Goal: Task Accomplishment & Management: Manage account settings

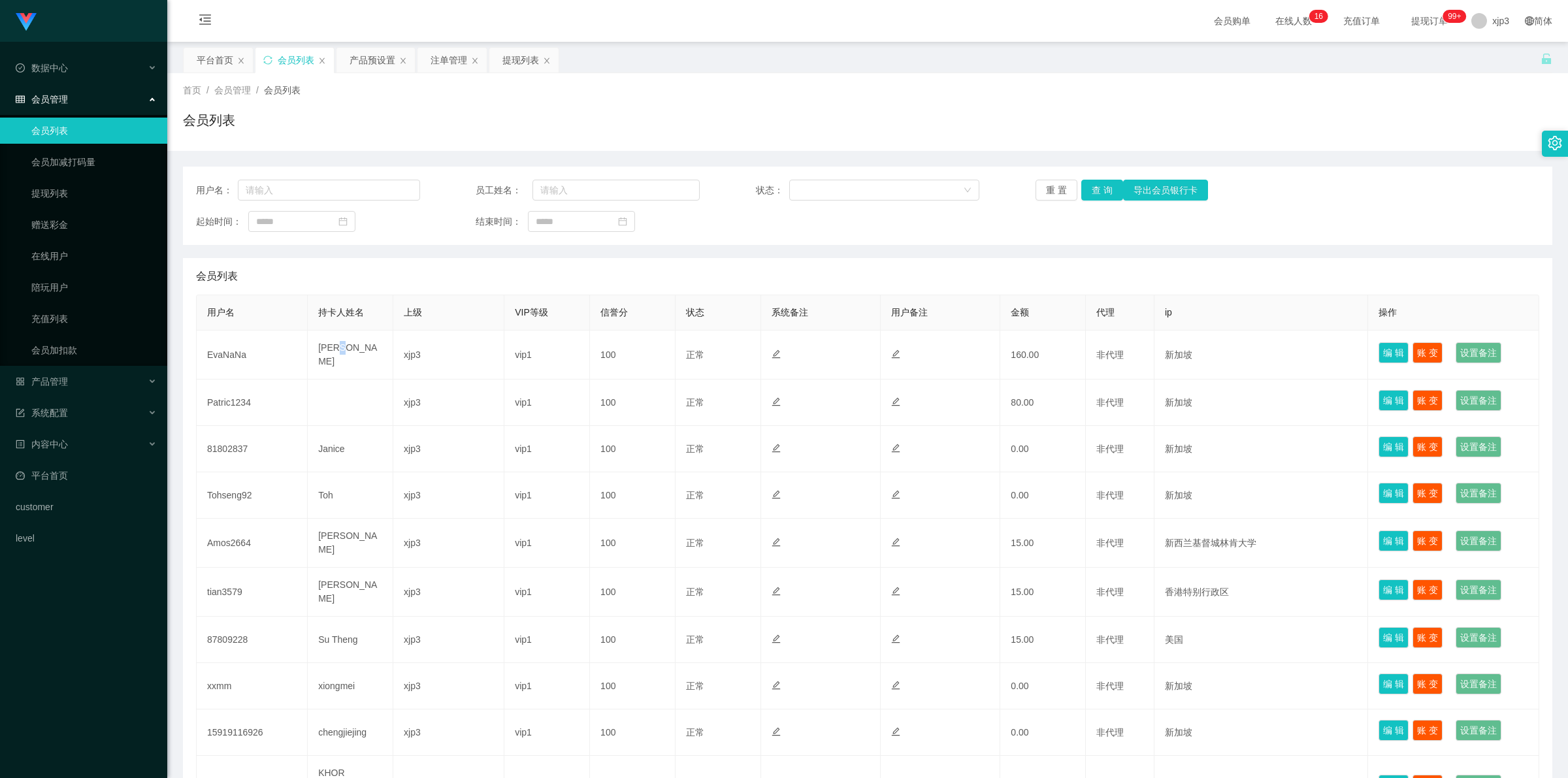
click at [341, 349] on td "ZHOU NA" at bounding box center [351, 354] width 86 height 49
click at [341, 349] on td "[PERSON_NAME]" at bounding box center [351, 354] width 86 height 49
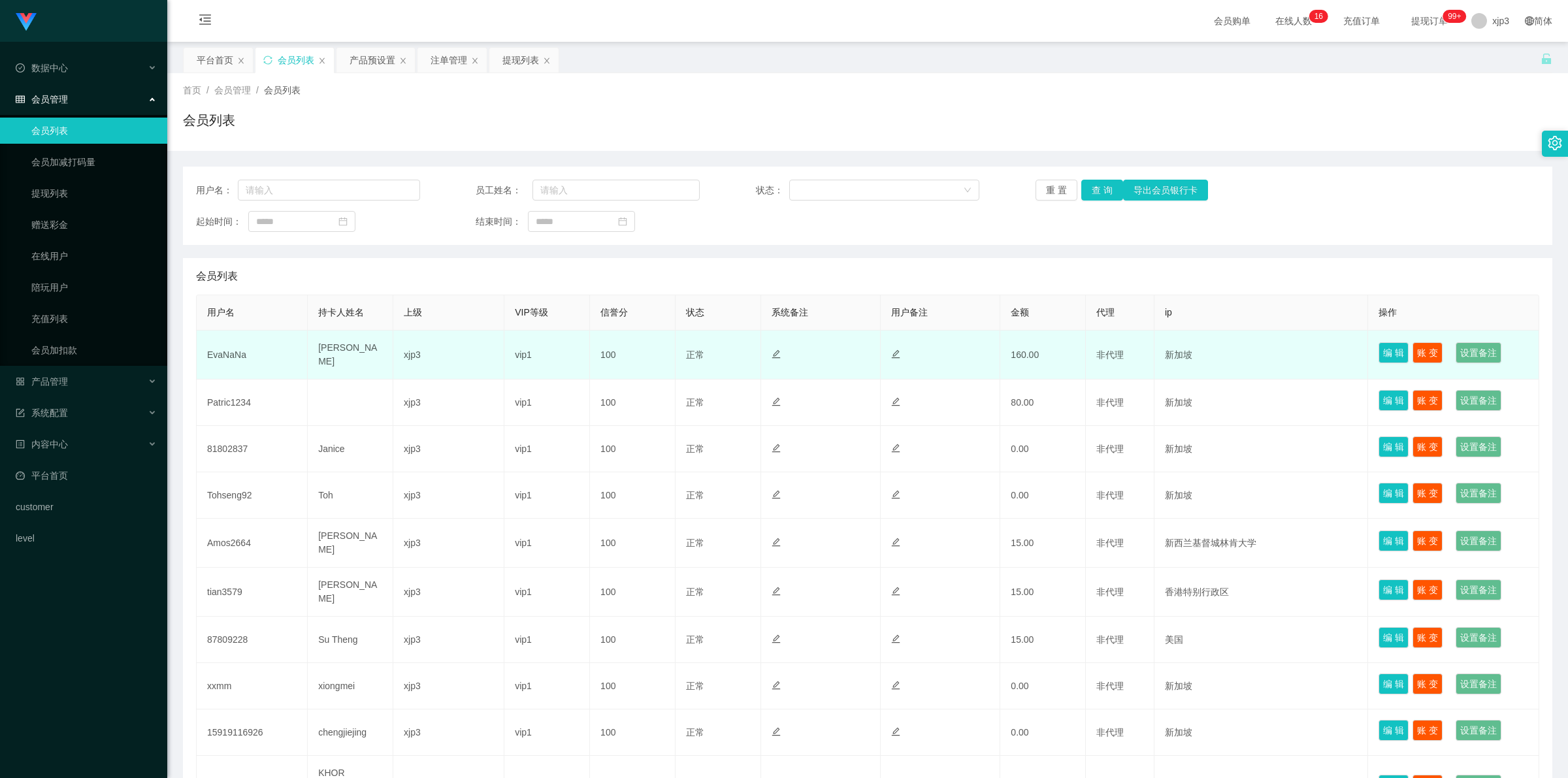
click at [248, 344] on td "EvaNaNa" at bounding box center [251, 354] width 111 height 49
copy td "EvaNaNa"
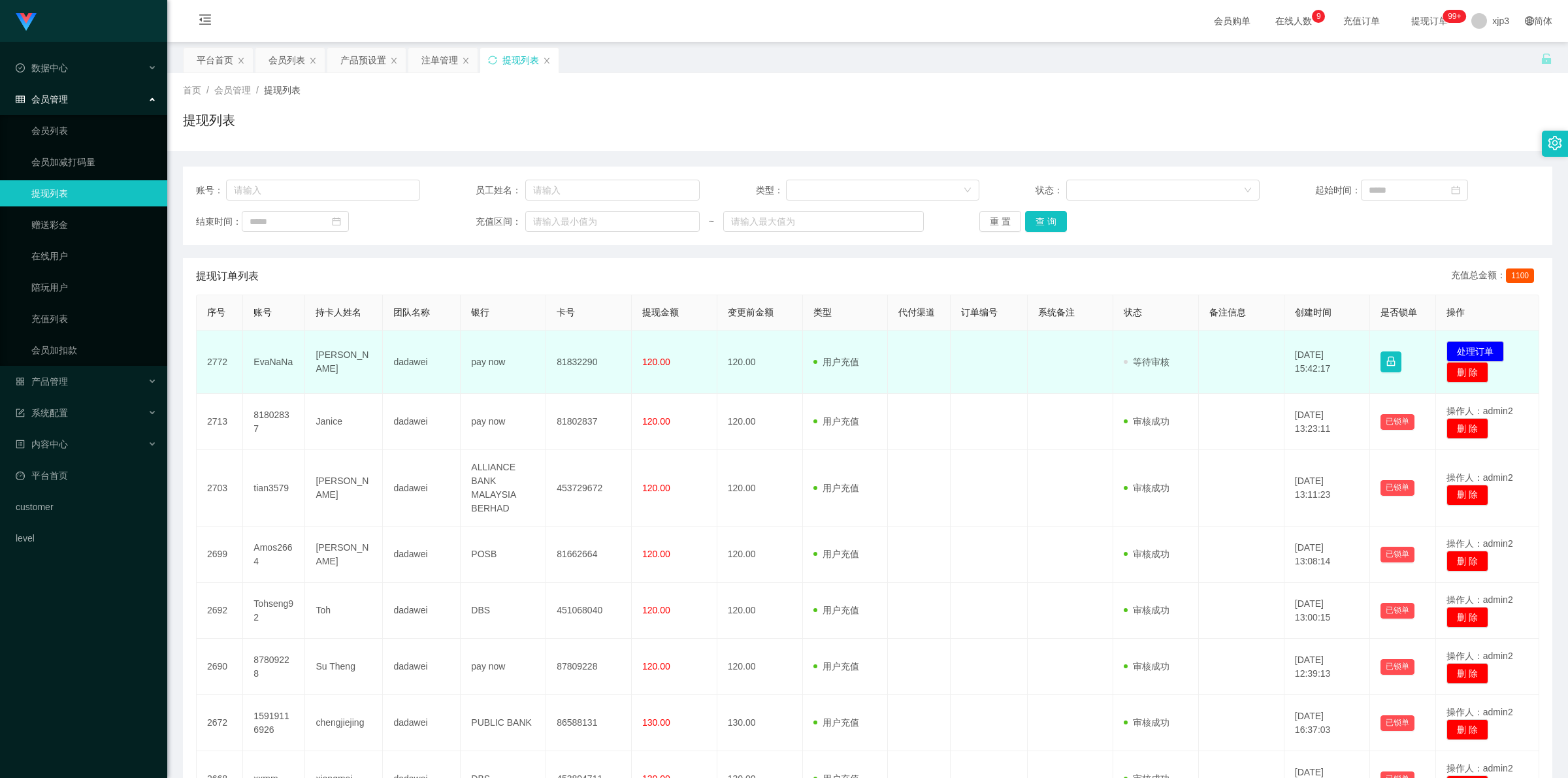
click at [275, 366] on td "EvaNaNa" at bounding box center [274, 362] width 62 height 63
copy td "EvaNaNa"
click at [579, 356] on td "81832290" at bounding box center [589, 362] width 86 height 63
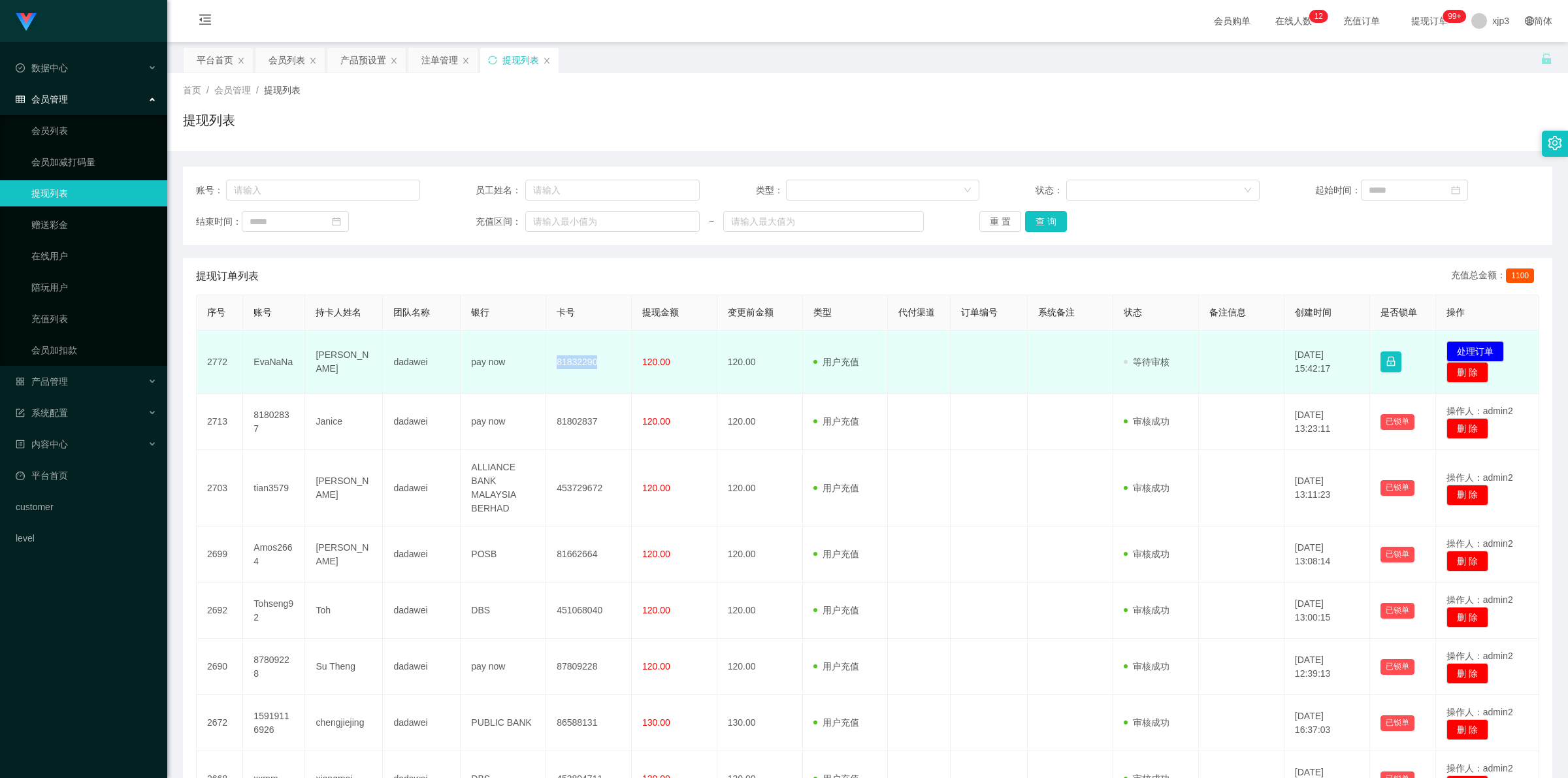
click at [579, 356] on td "81832290" at bounding box center [589, 362] width 86 height 63
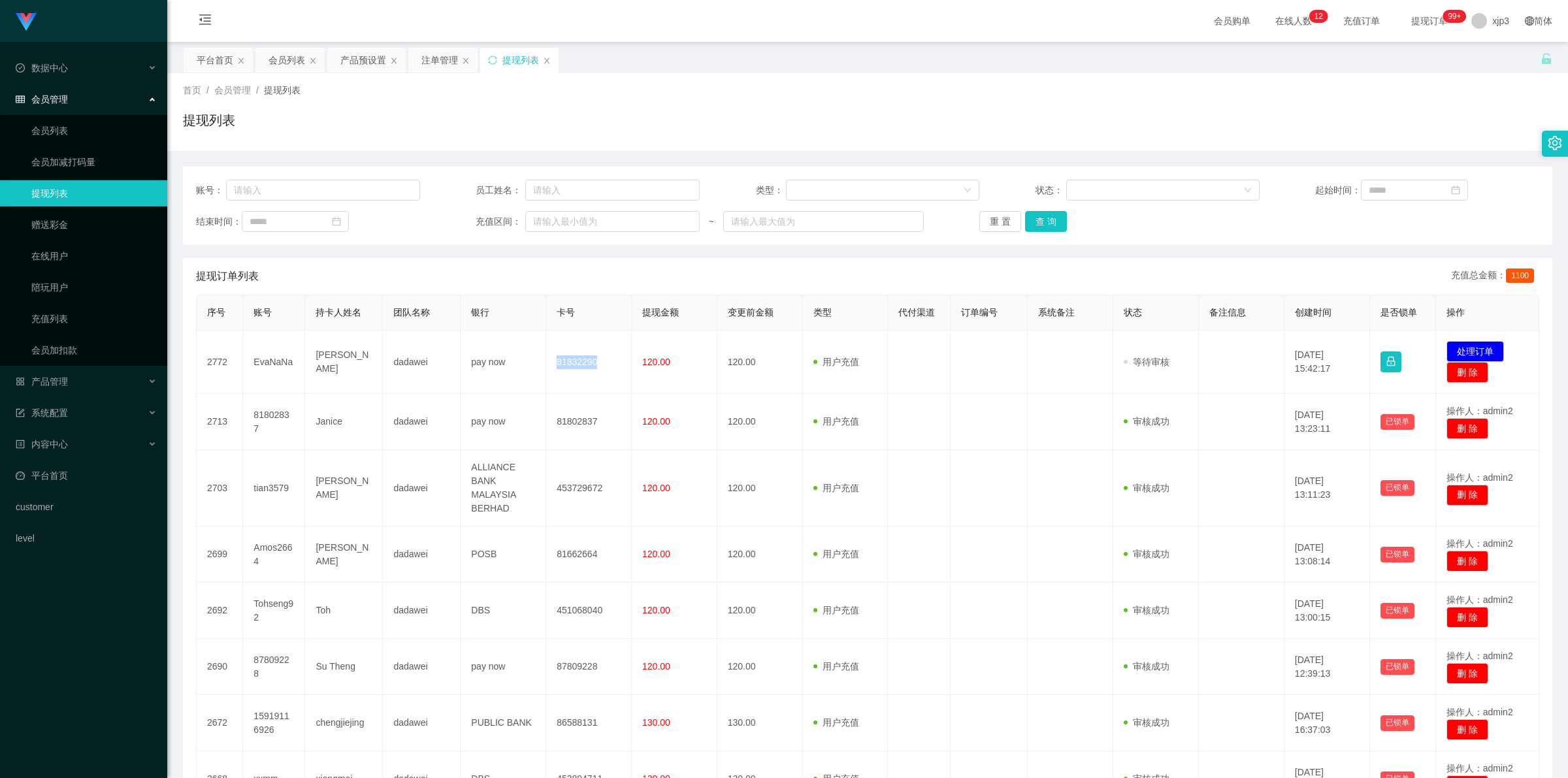
copy td "81832290"
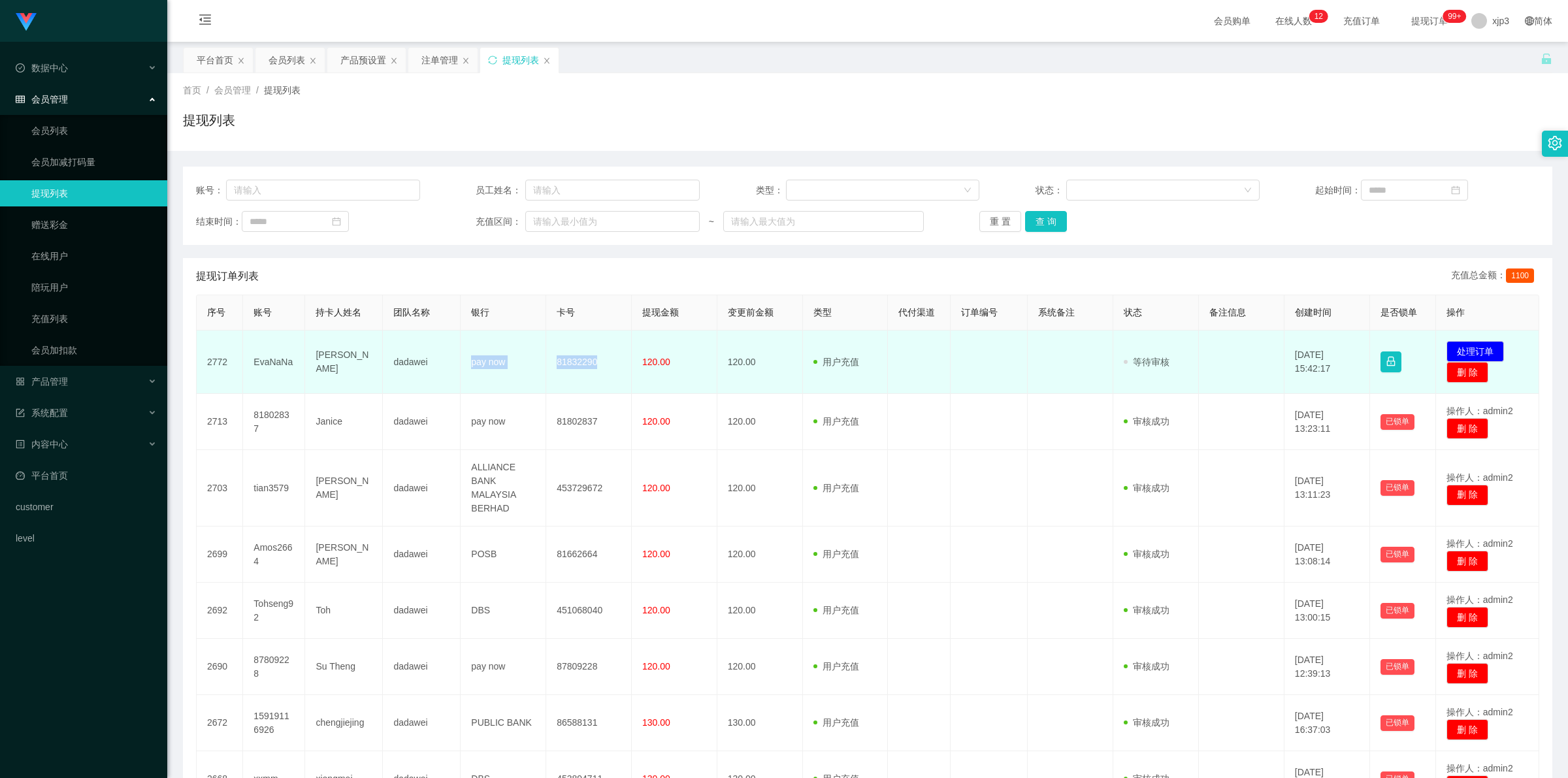
drag, startPoint x: 483, startPoint y: 362, endPoint x: 596, endPoint y: 365, distance: 113.0
click at [596, 365] on tr "2772 EvaNaNa ZHOU NA dadawei pay now 81832290 120.00 120.00 用户充值 人工扣款 审核驳回 审核成功…" at bounding box center [868, 362] width 1342 height 63
copy tr "pay now 81832290"
drag, startPoint x: 239, startPoint y: 357, endPoint x: 380, endPoint y: 368, distance: 141.4
click at [380, 368] on tr "2772 EvaNaNa ZHOU NA dadawei pay now 81832290 120.00 120.00 用户充值 人工扣款 审核驳回 审核成功…" at bounding box center [868, 362] width 1342 height 63
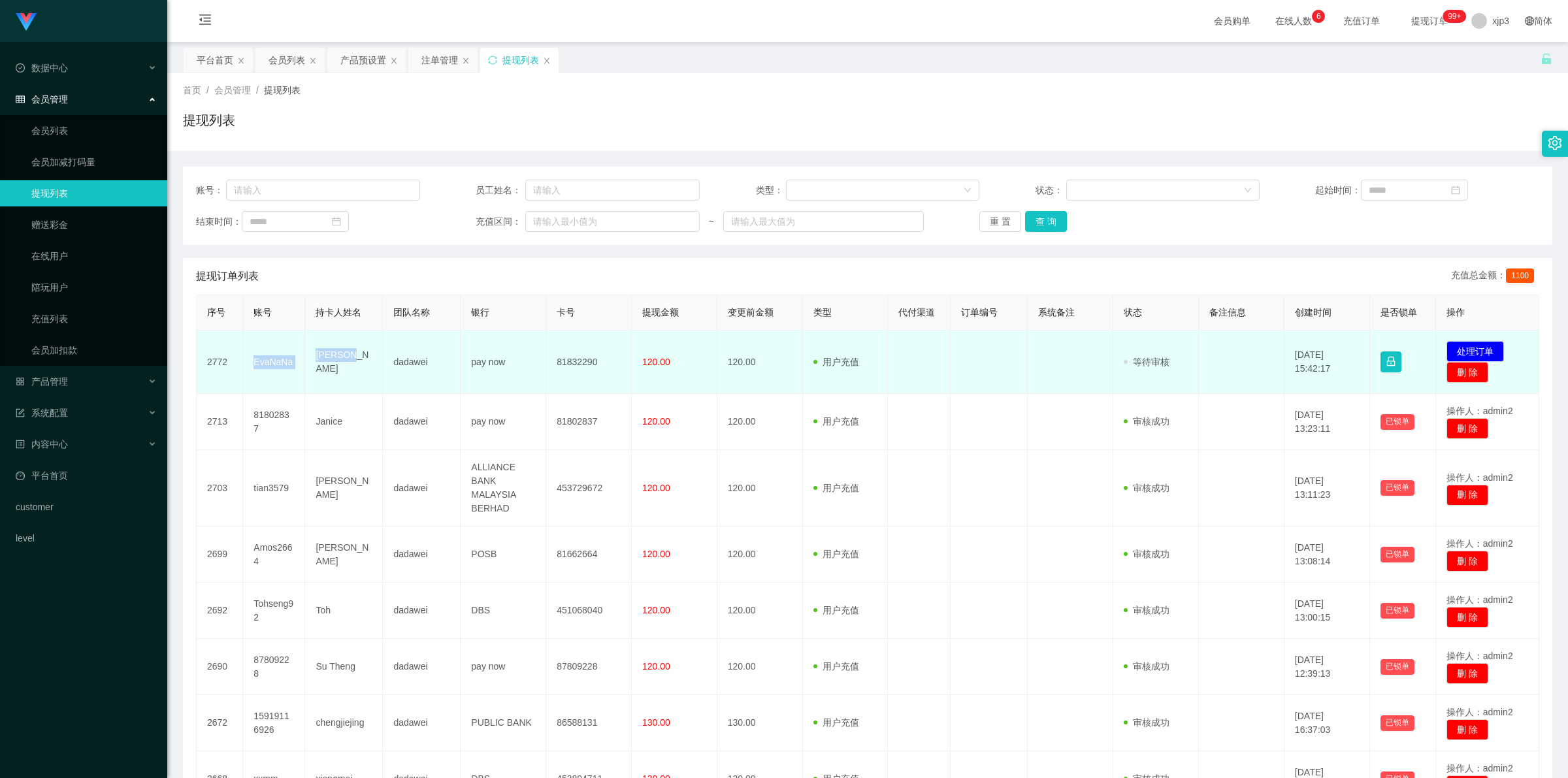
copy tr "EvaNaNa ZHOU NA"
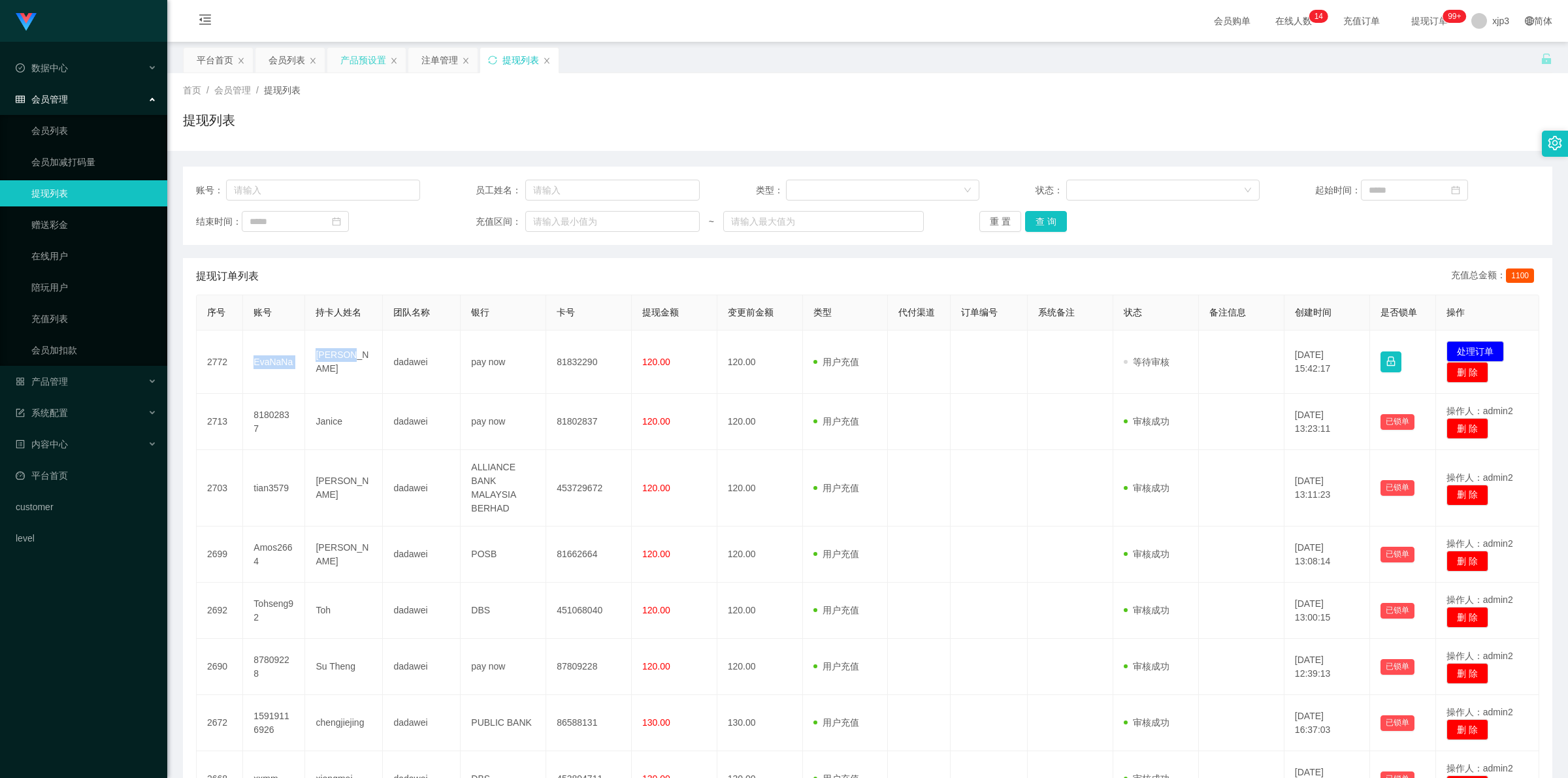
click at [366, 67] on div "产品预设置" at bounding box center [363, 60] width 45 height 25
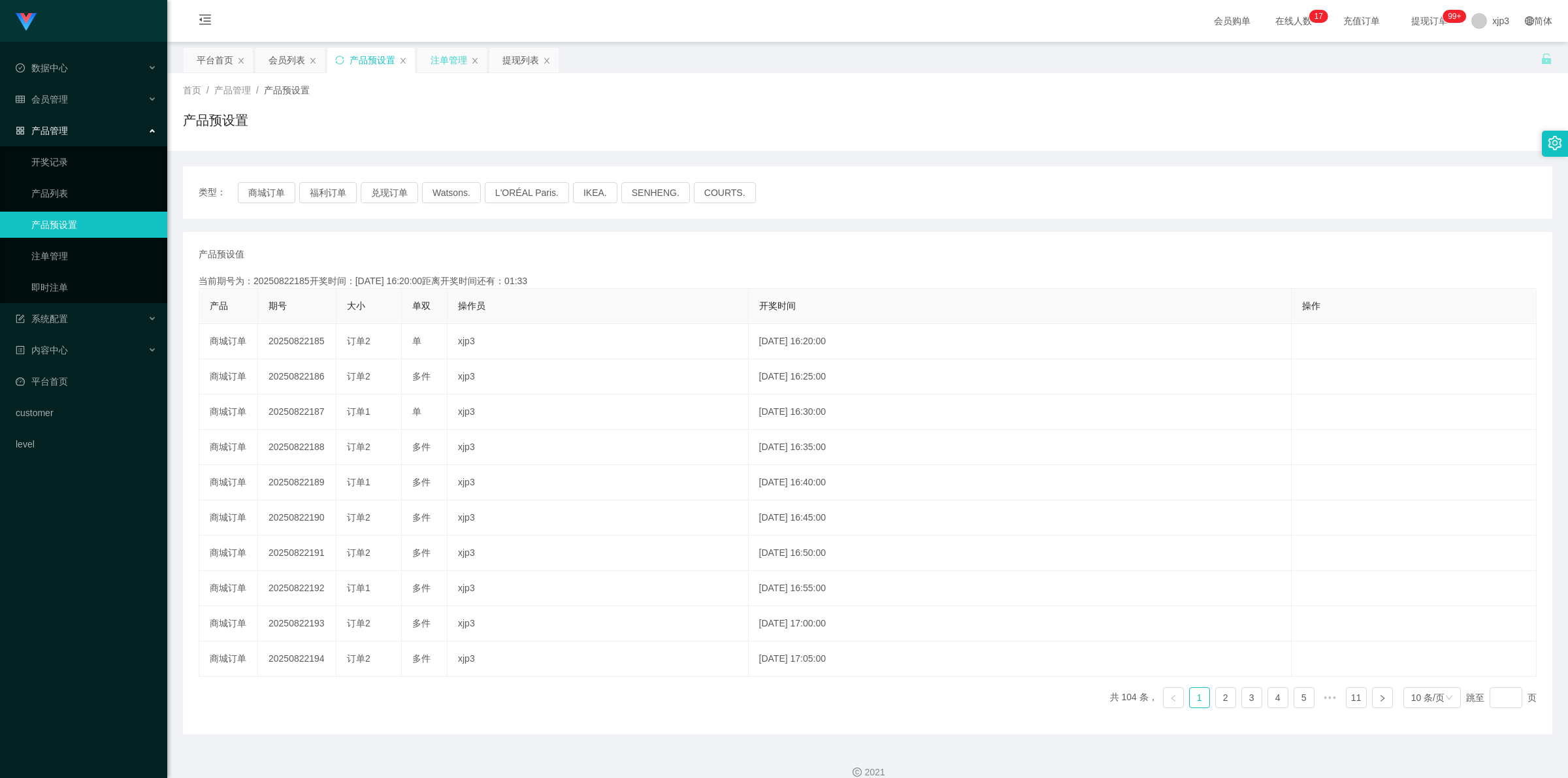
click at [459, 66] on div "注单管理" at bounding box center [449, 60] width 37 height 25
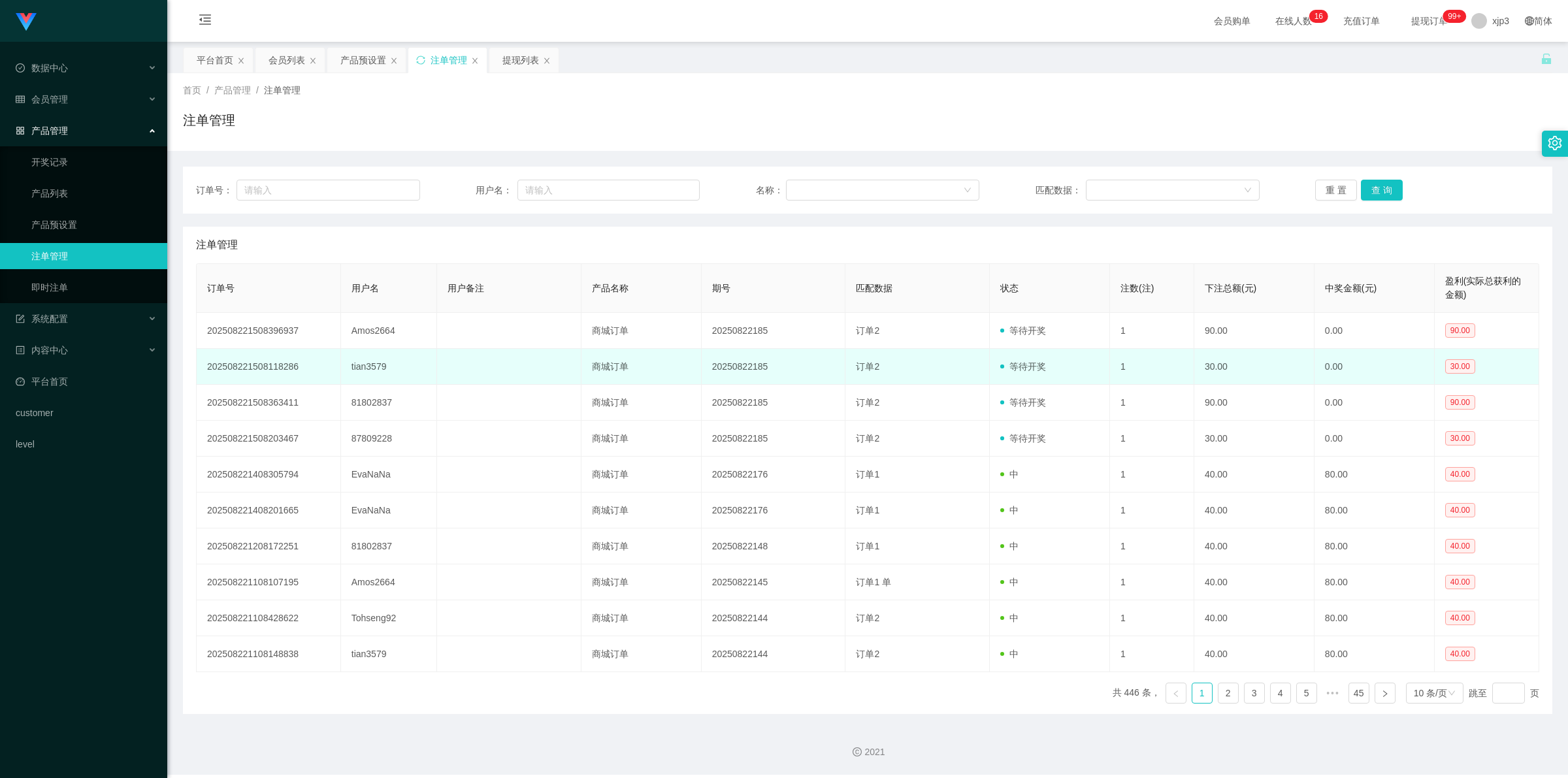
click at [373, 365] on td "tian3579" at bounding box center [389, 367] width 96 height 36
click at [1060, 351] on td "等待开奖" at bounding box center [1050, 367] width 120 height 36
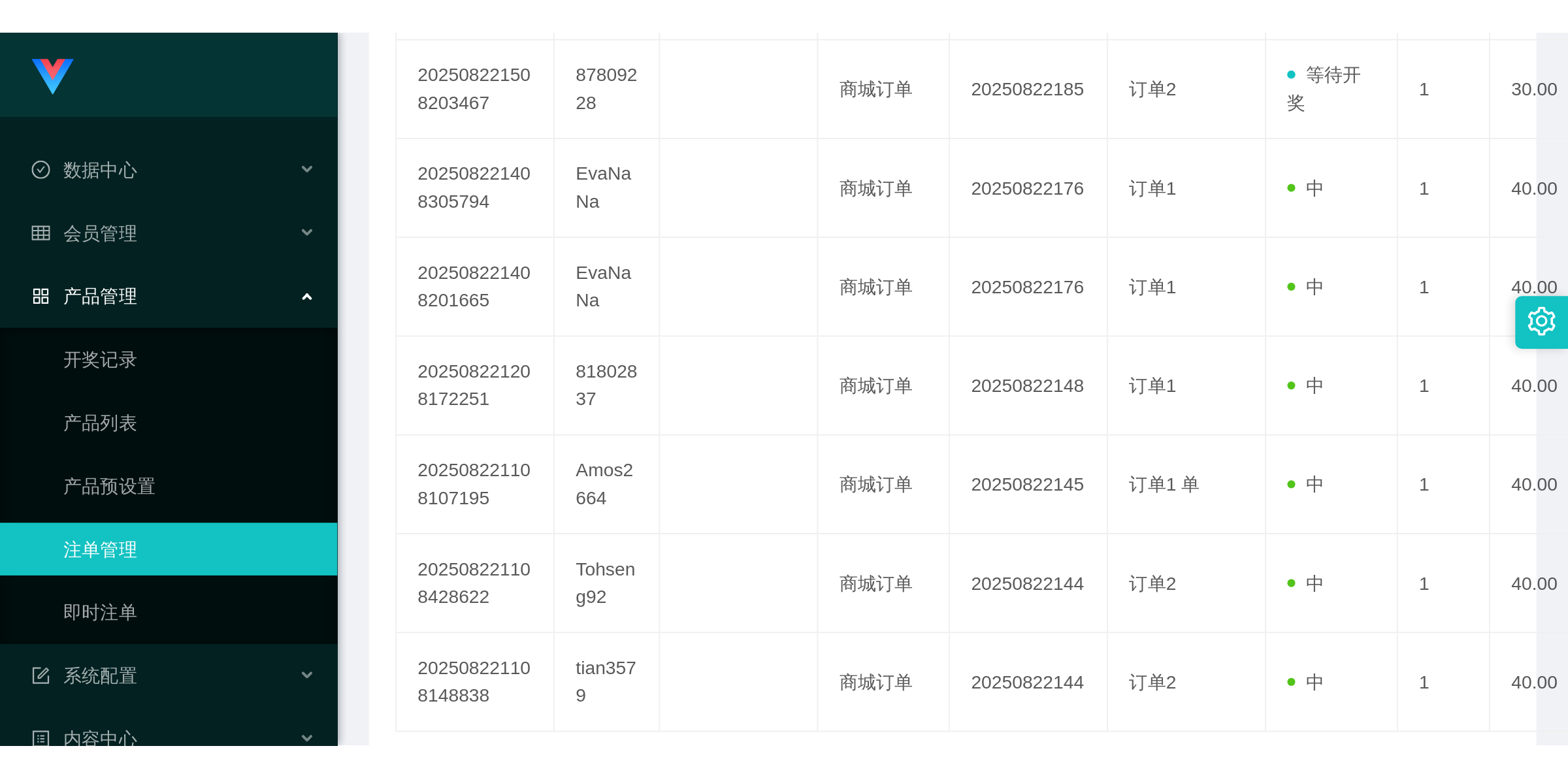
scroll to position [2, 0]
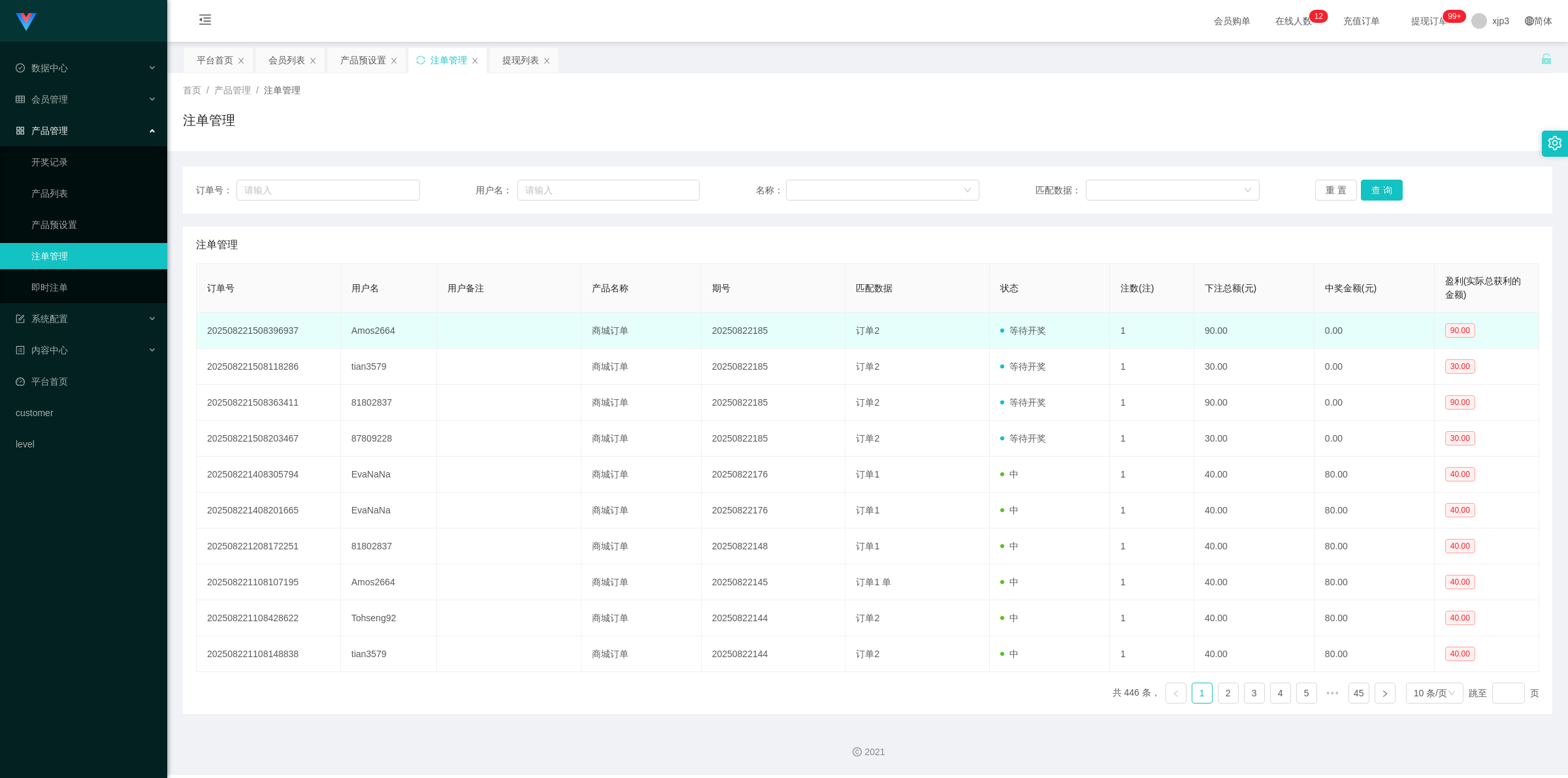
click at [376, 330] on td "Amos2664" at bounding box center [389, 331] width 96 height 36
copy td "Amos2664"
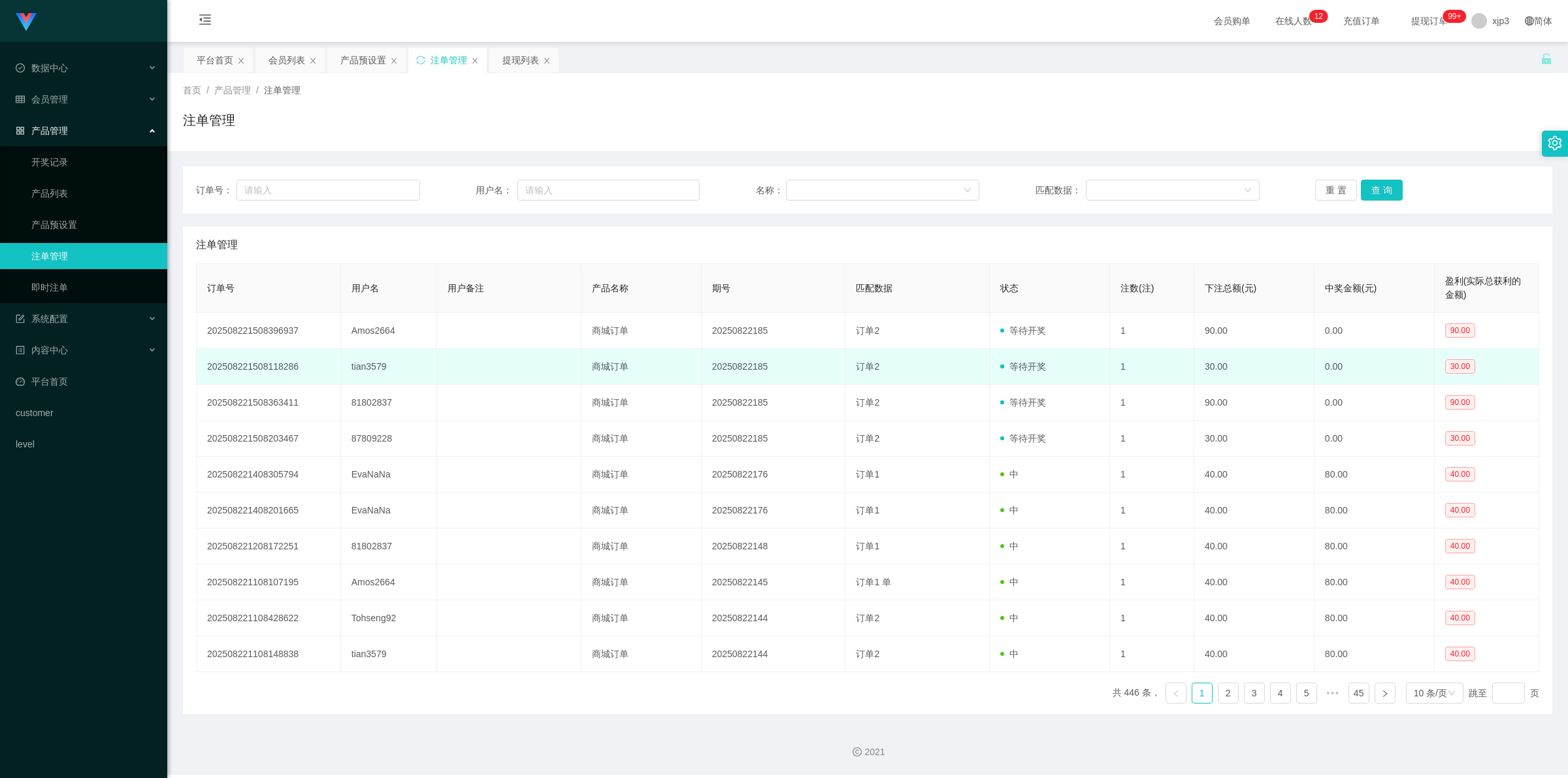
click at [377, 362] on td "tian3579" at bounding box center [389, 367] width 96 height 36
drag, startPoint x: 377, startPoint y: 362, endPoint x: 264, endPoint y: 432, distance: 132.9
click at [377, 362] on td "tian3579" at bounding box center [389, 367] width 96 height 36
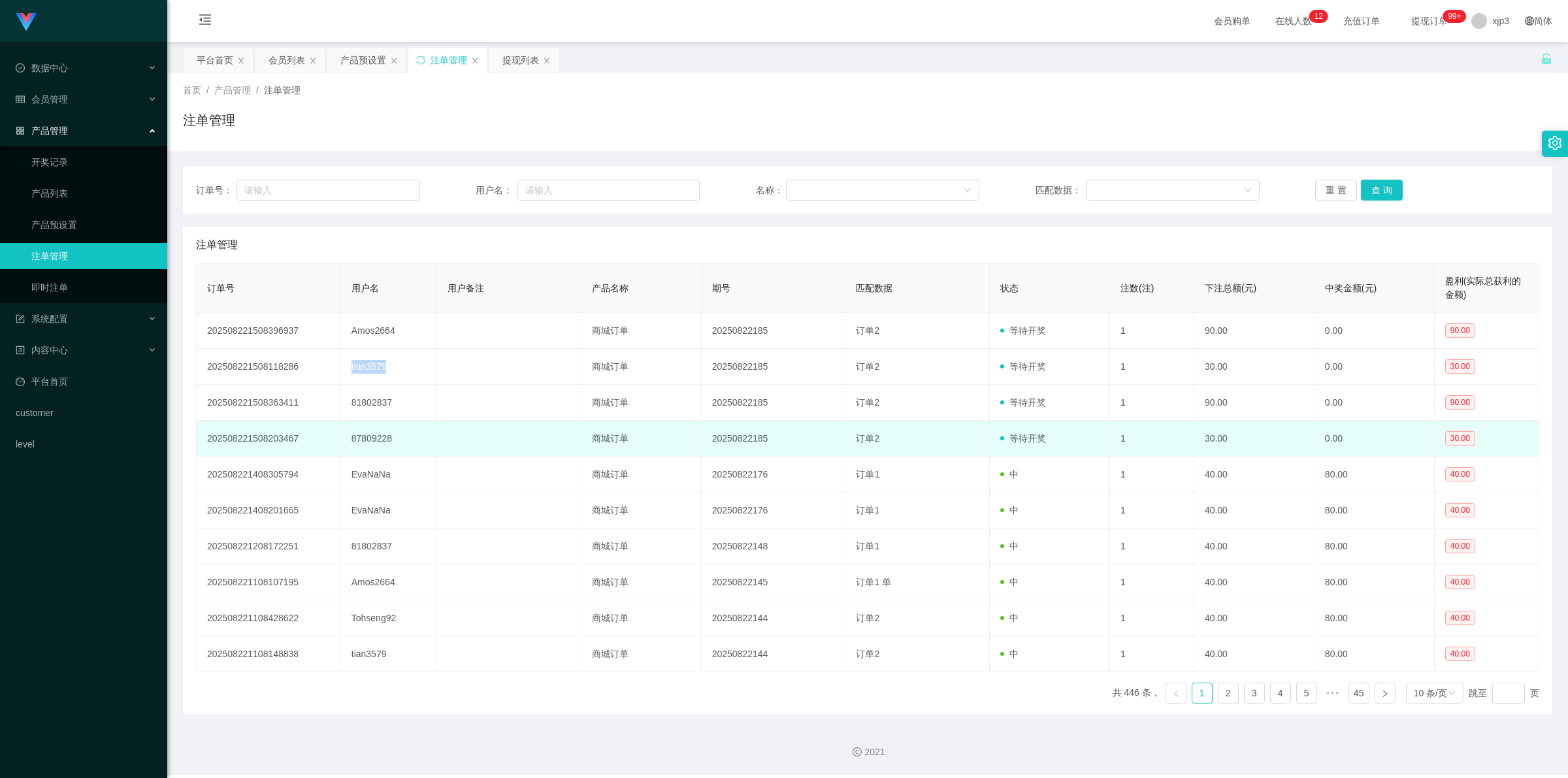
copy td "tian3579"
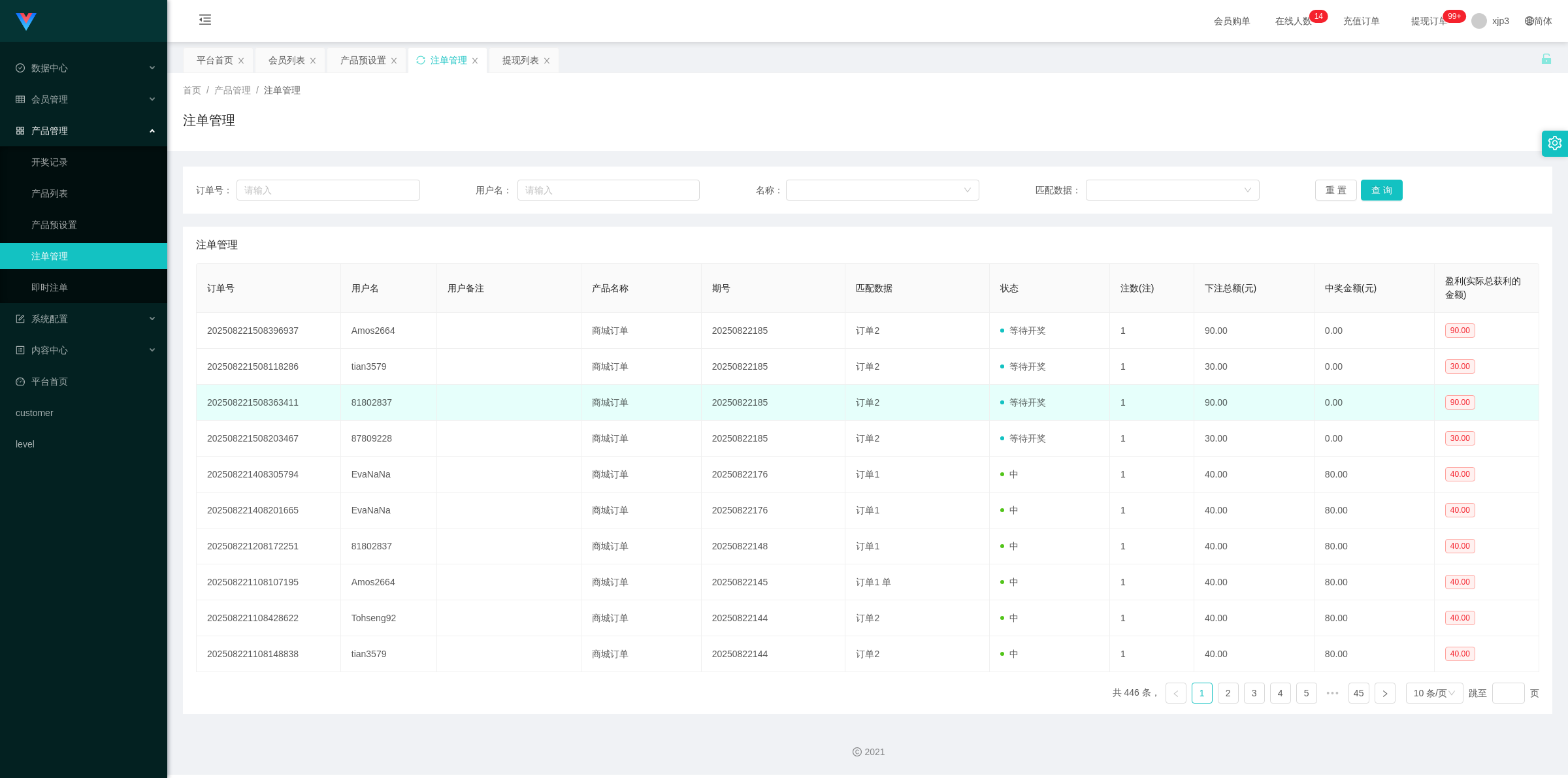
click at [379, 398] on td "81802837" at bounding box center [389, 402] width 96 height 36
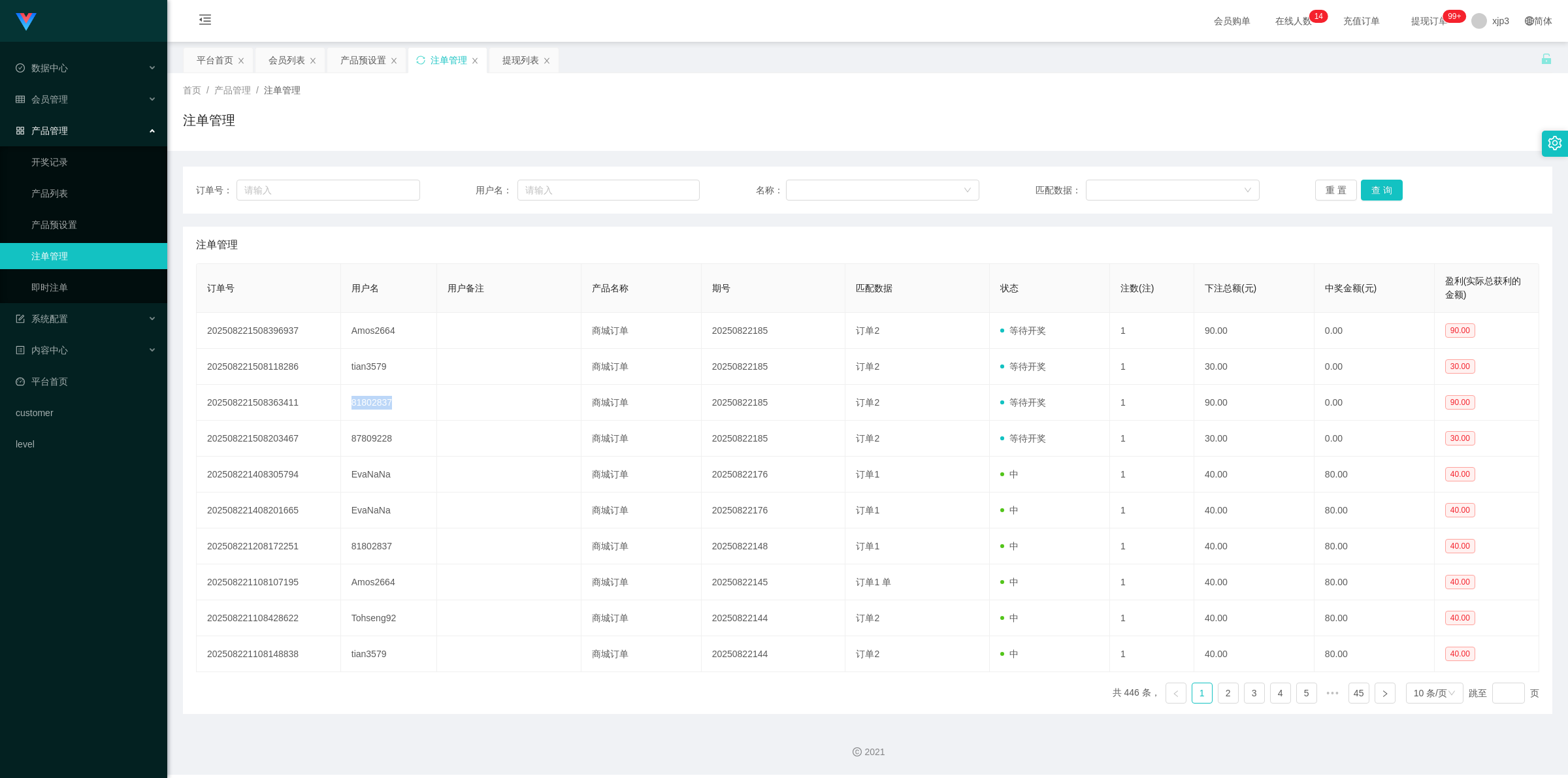
copy td "81802837"
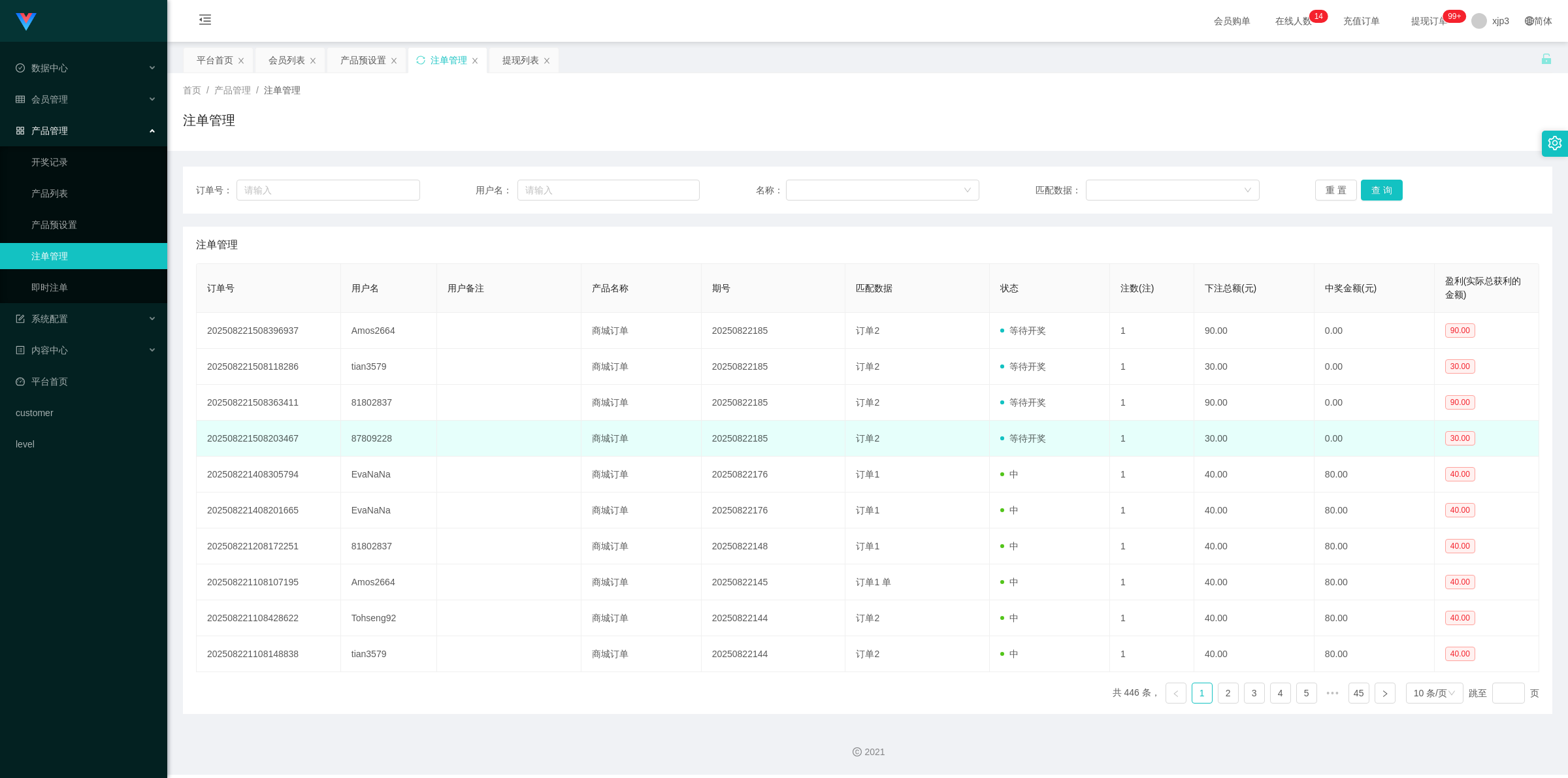
click at [369, 442] on td "87809228" at bounding box center [389, 438] width 96 height 36
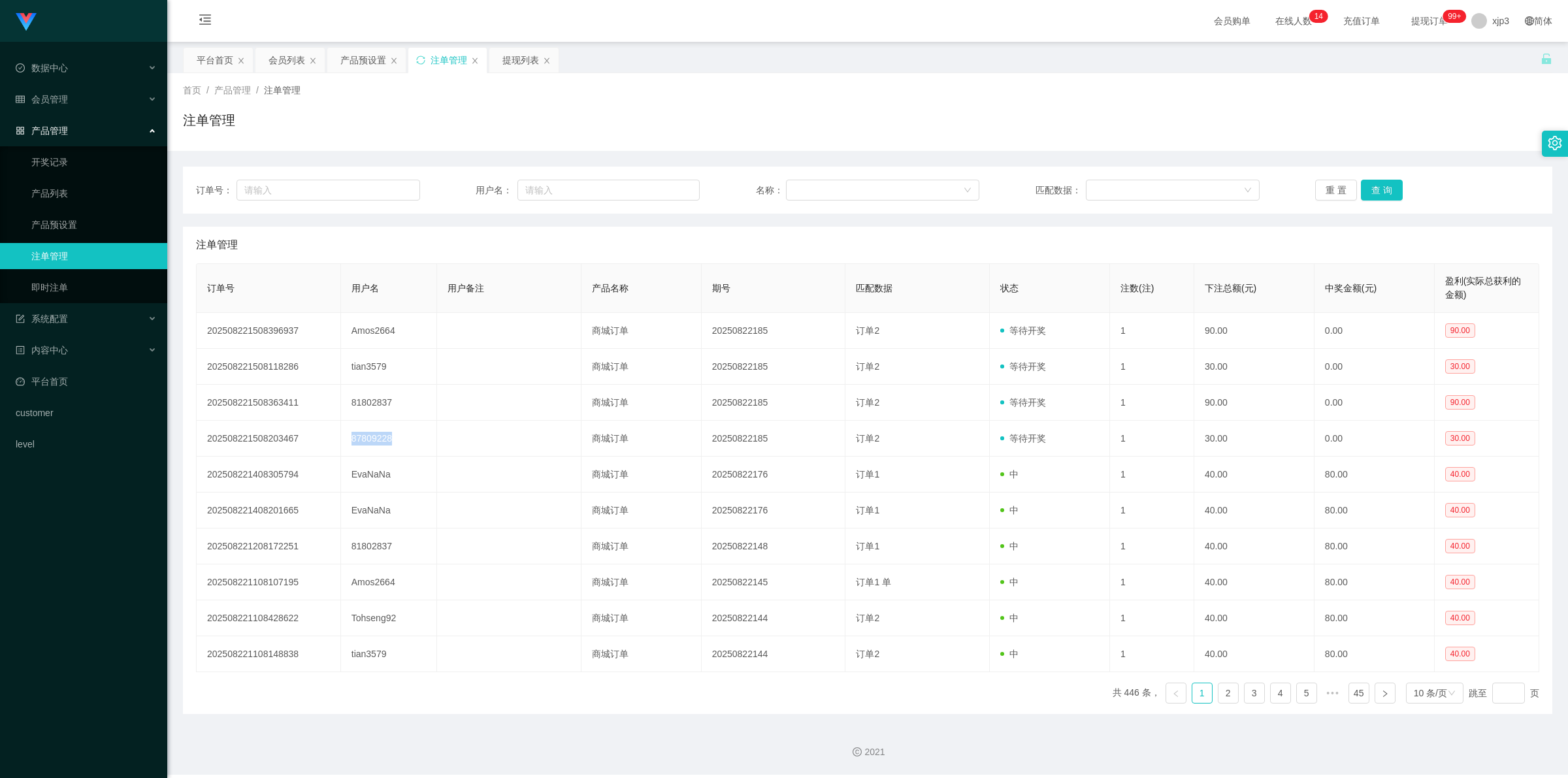
copy td "87809228"
click at [513, 59] on div "提现列表" at bounding box center [520, 60] width 37 height 25
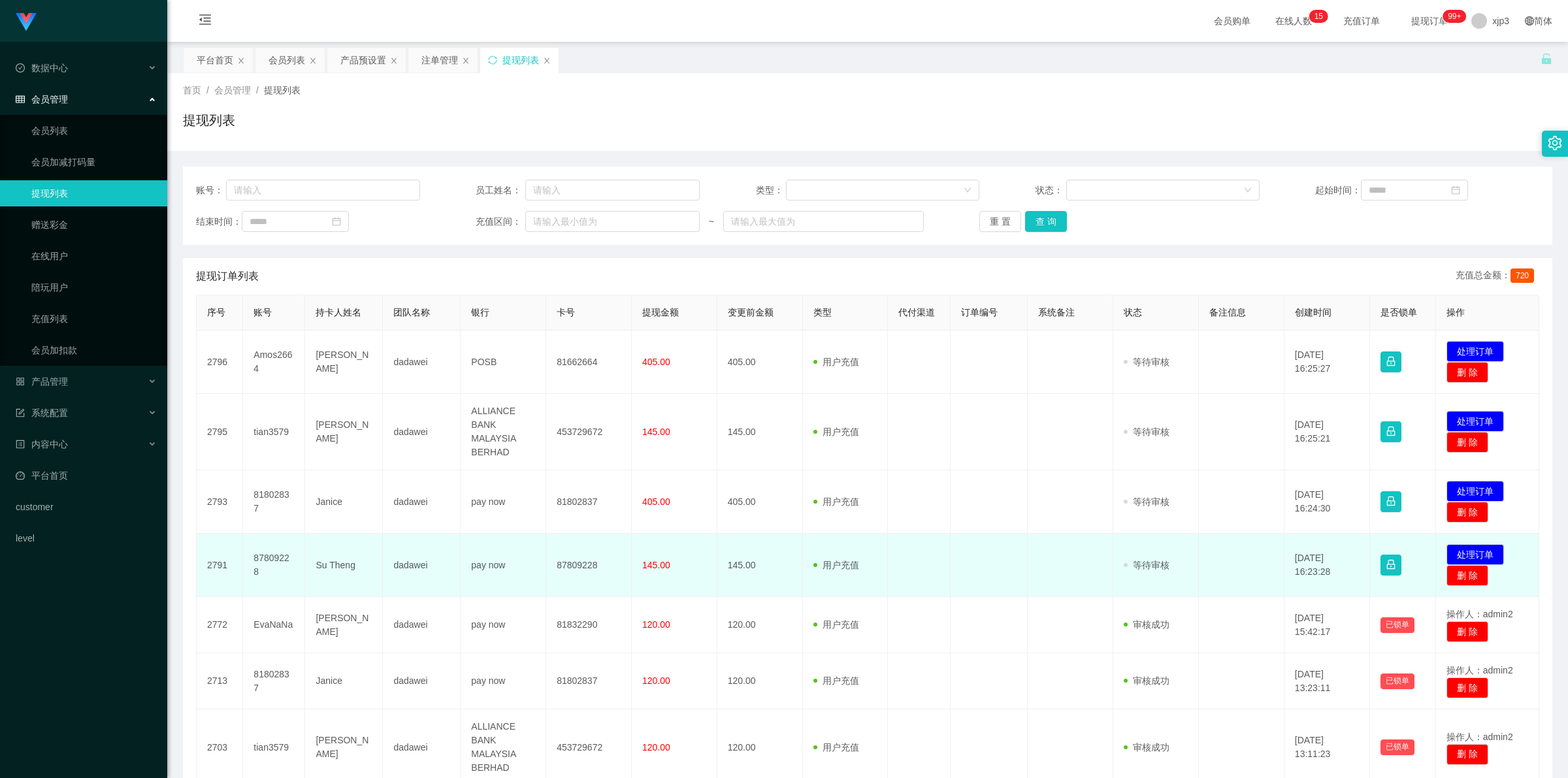
click at [578, 569] on td "87809228" at bounding box center [589, 565] width 86 height 63
copy td "87809228"
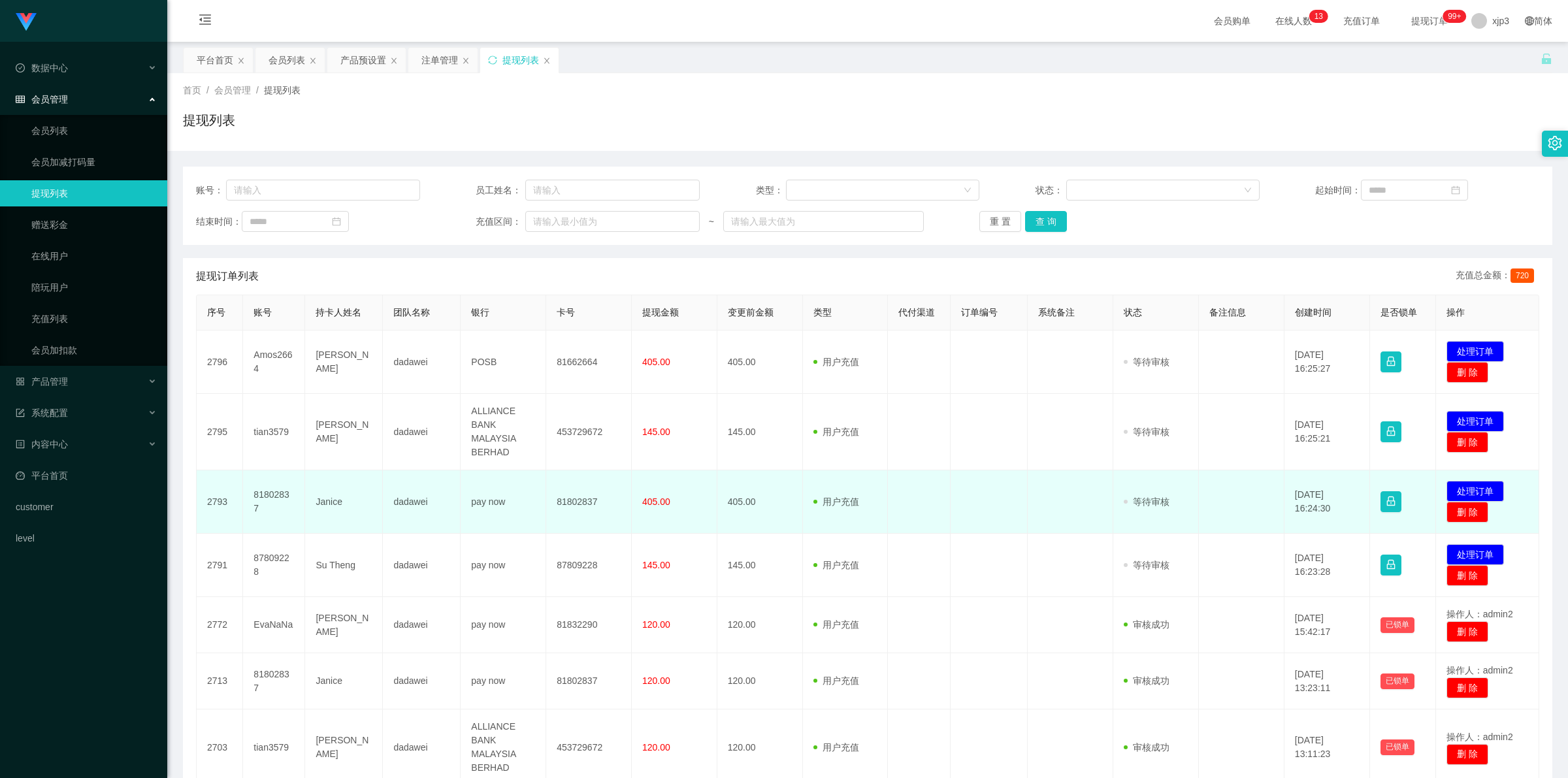
click at [576, 502] on td "81802837" at bounding box center [589, 502] width 86 height 63
click at [589, 502] on td "81802837" at bounding box center [589, 502] width 86 height 63
copy td "81802837"
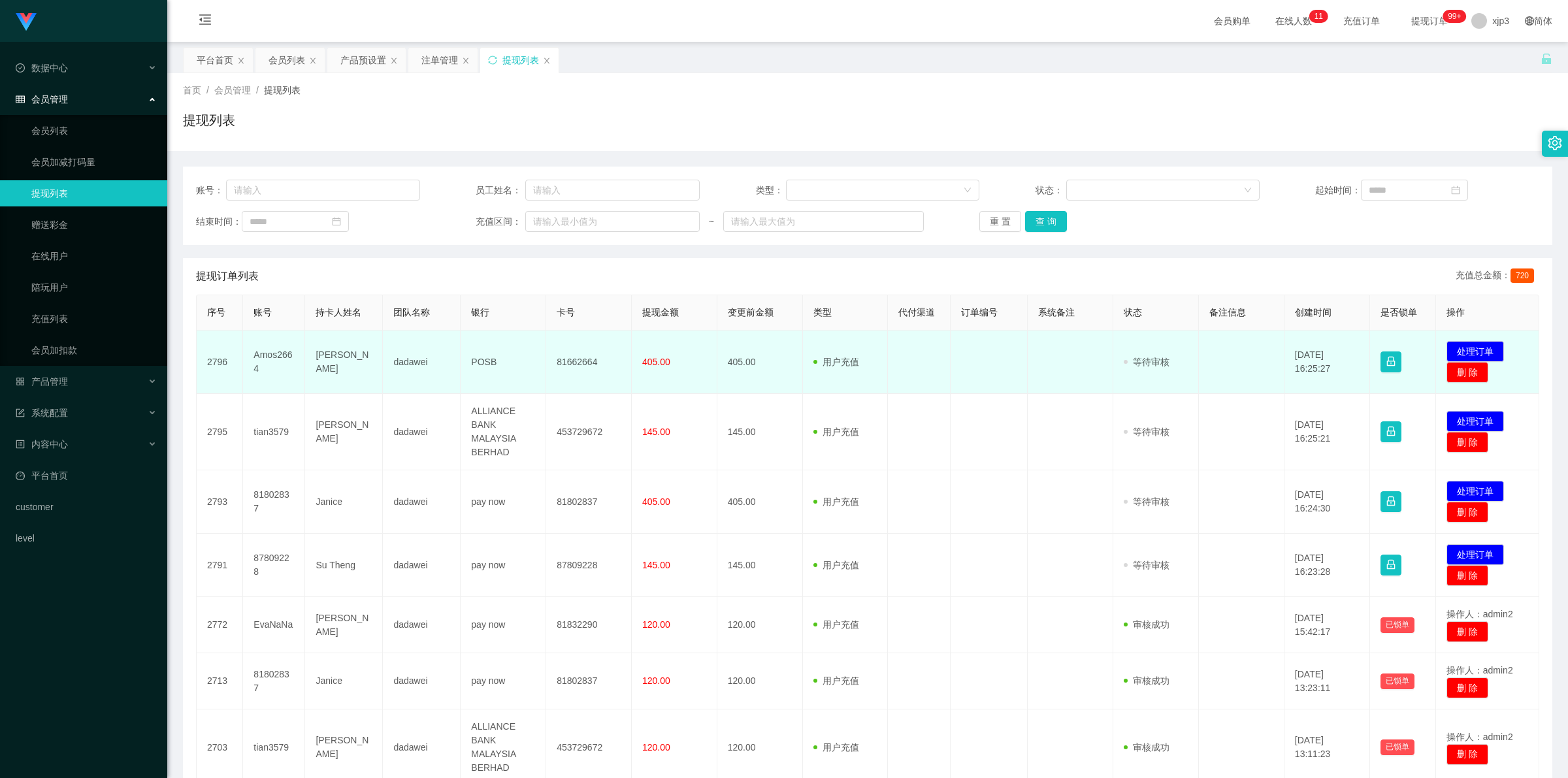
click at [565, 362] on td "81662664" at bounding box center [589, 362] width 86 height 63
copy td "81662664"
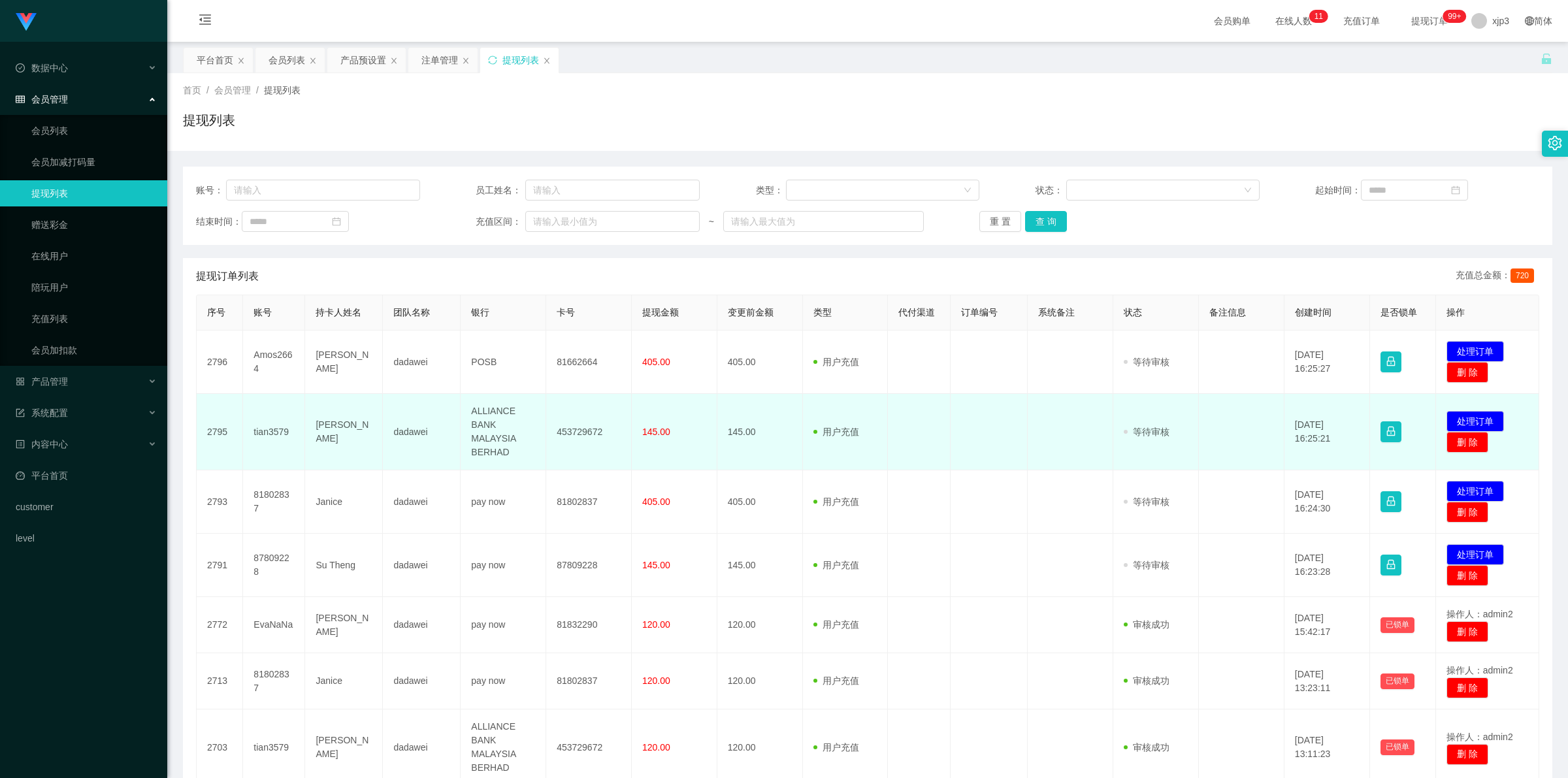
click at [583, 431] on td "453729672" at bounding box center [589, 431] width 86 height 76
copy td "453729672"
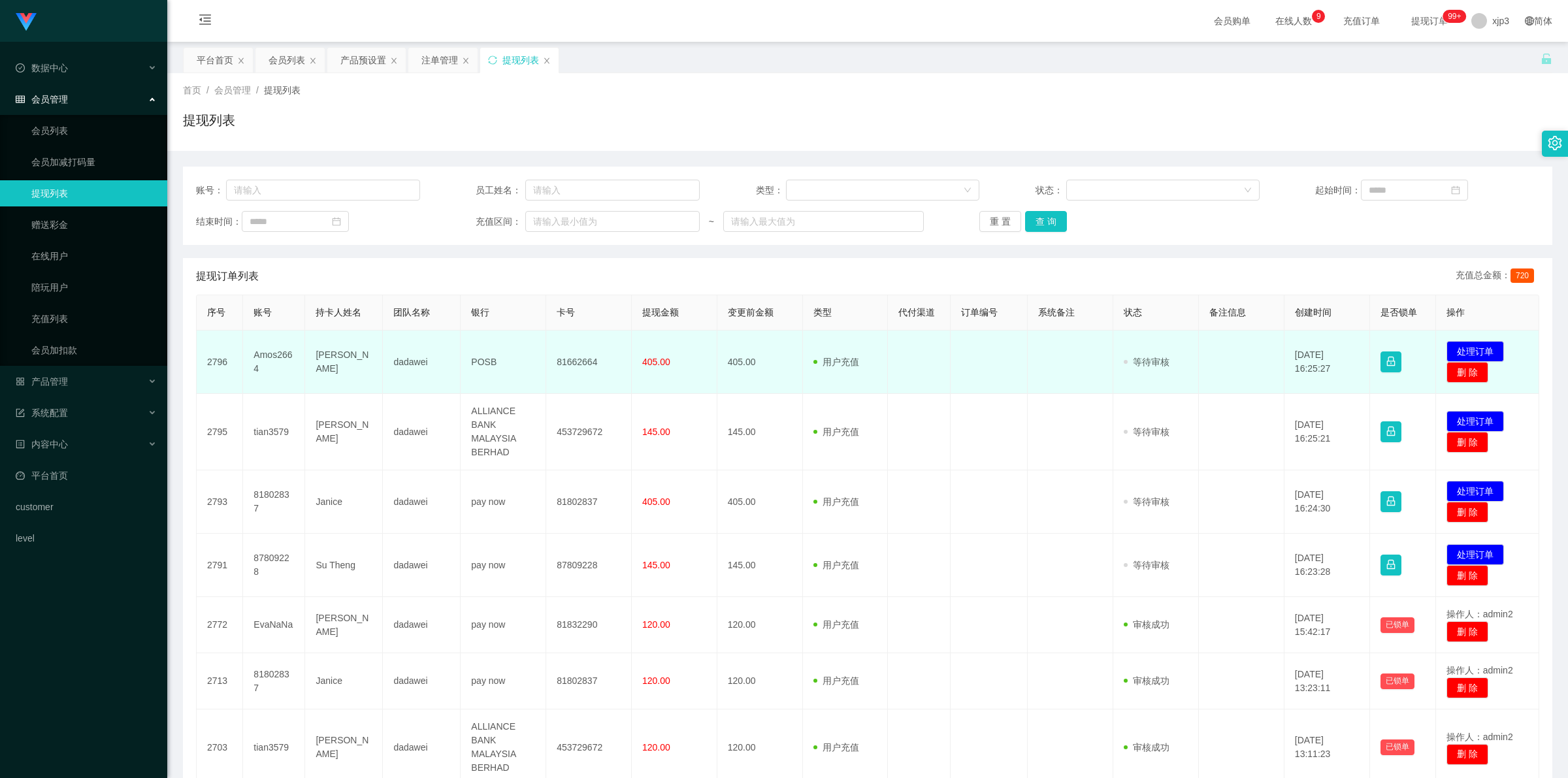
click at [275, 354] on td "Amos2664" at bounding box center [274, 362] width 62 height 63
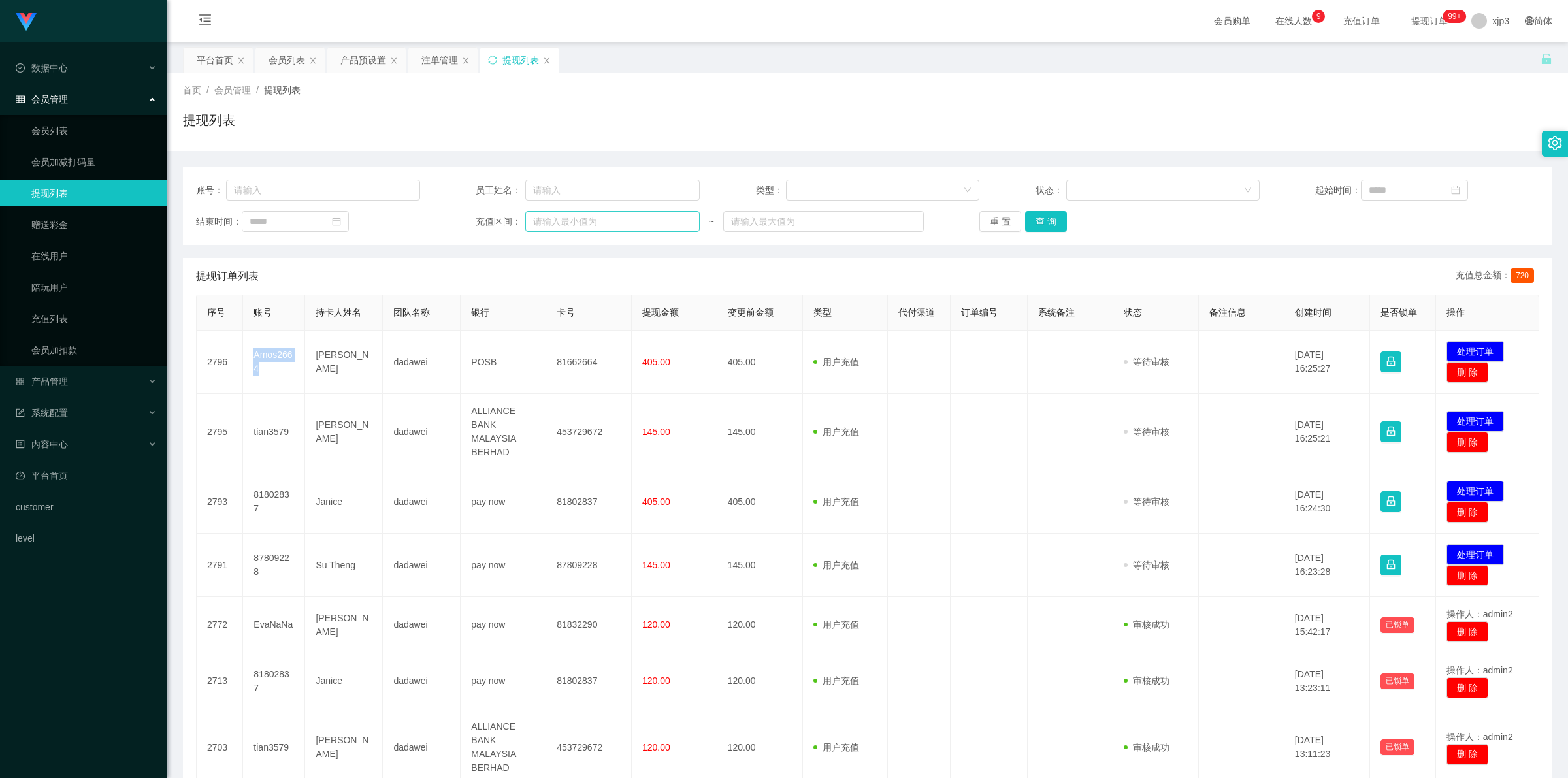
copy td "Amos2664"
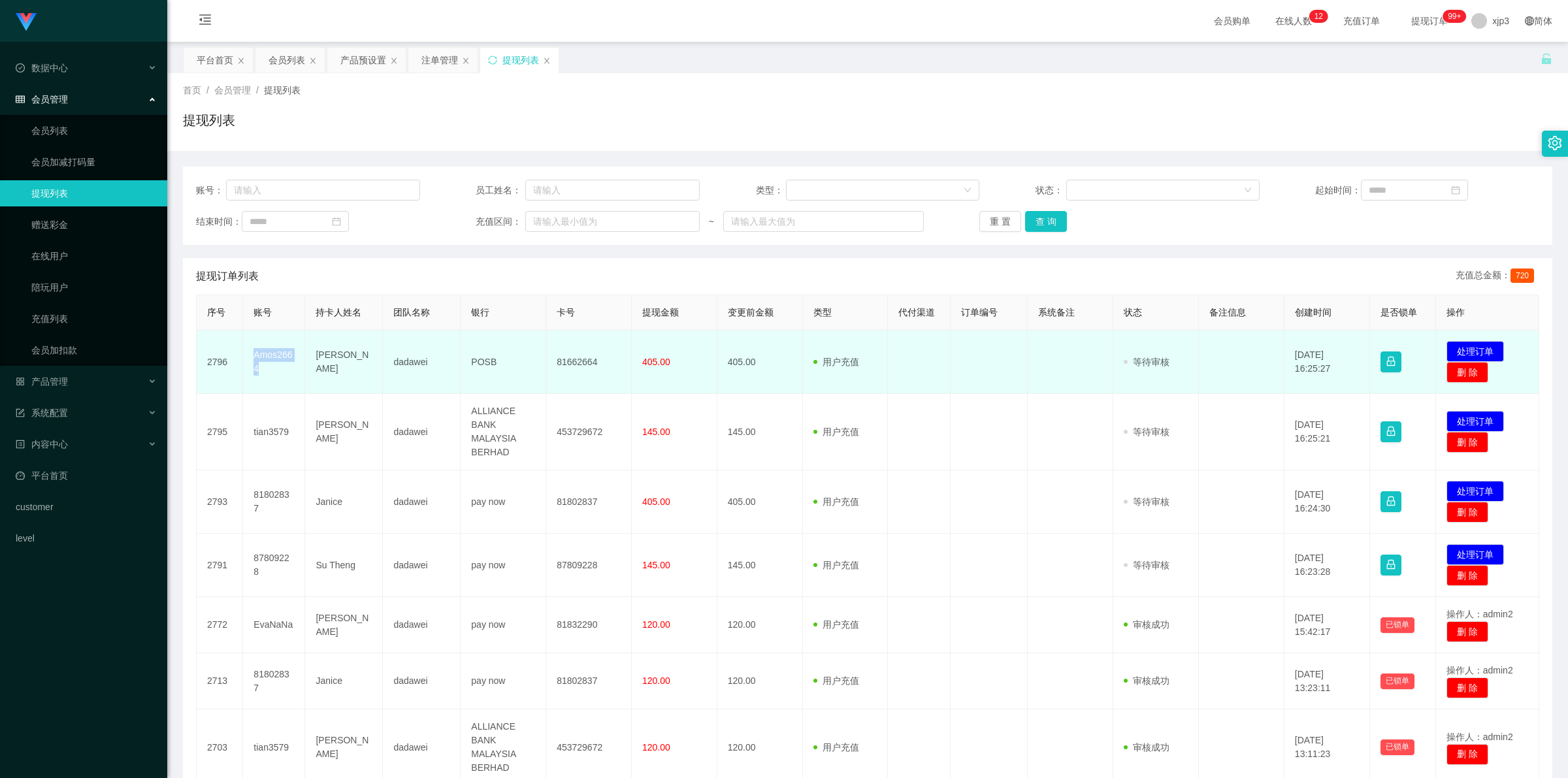
click at [269, 352] on td "Amos2664" at bounding box center [274, 362] width 62 height 63
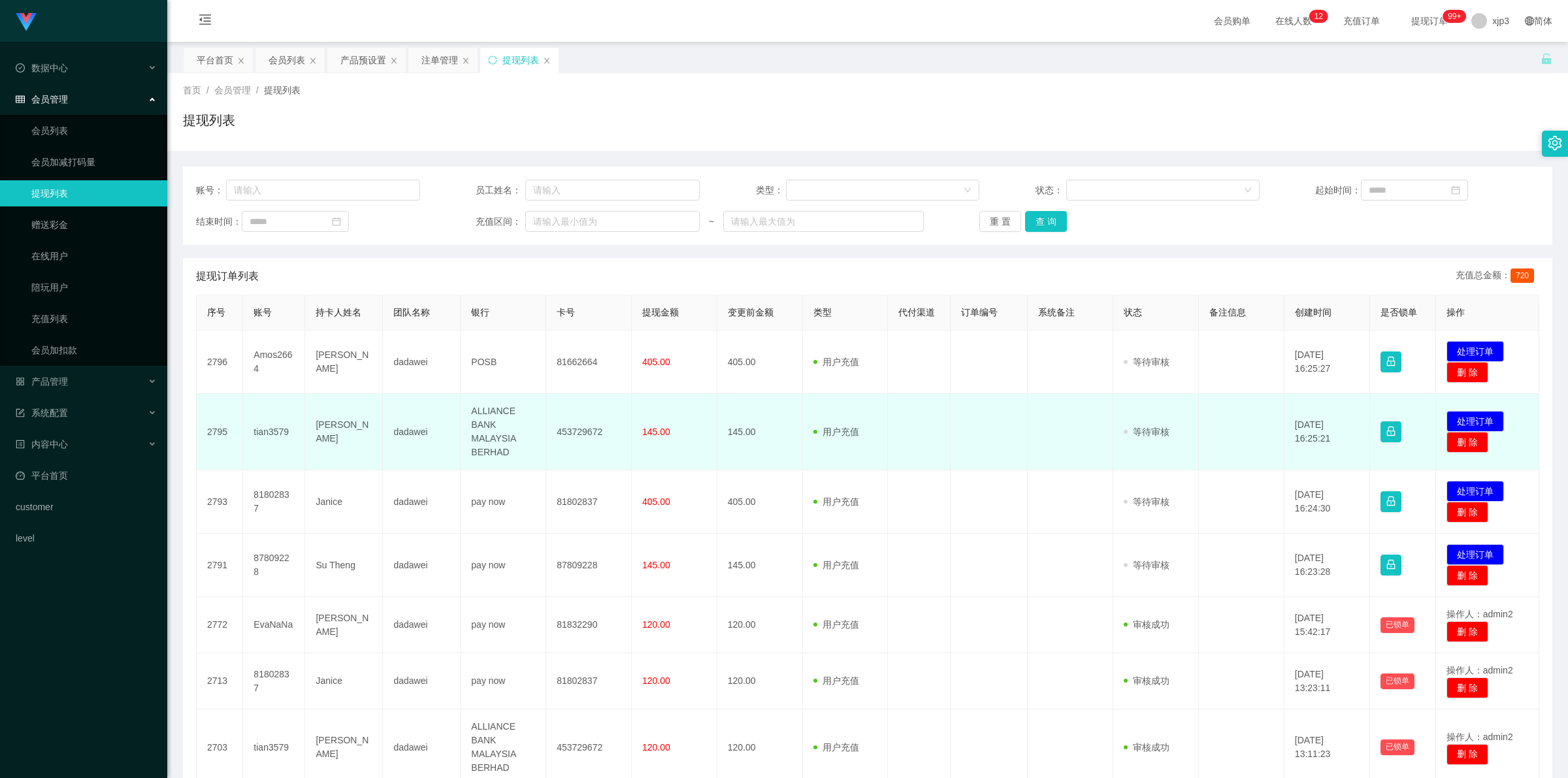
click at [263, 437] on td "tian3579" at bounding box center [274, 431] width 62 height 76
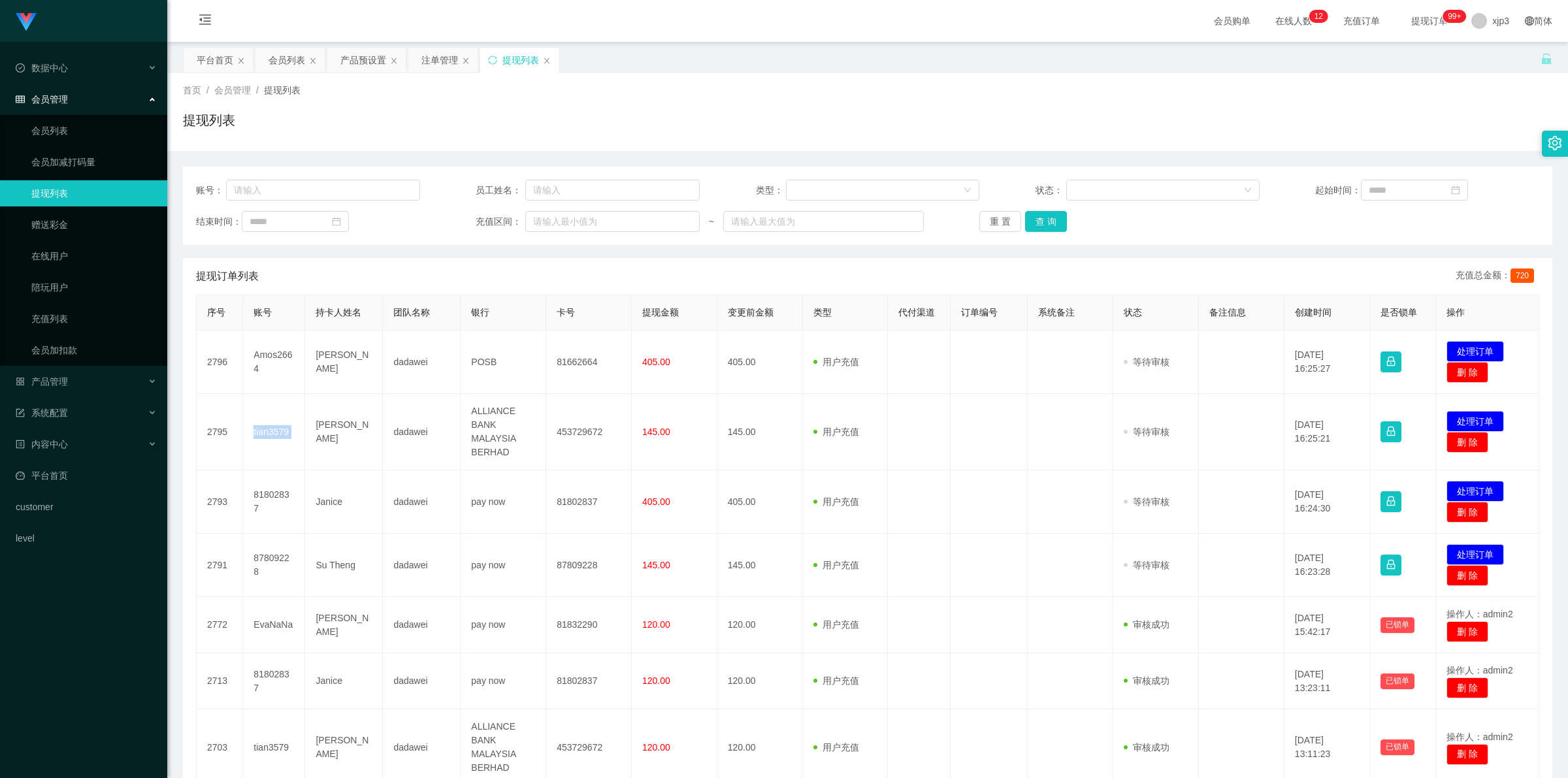
copy td "tian3579"
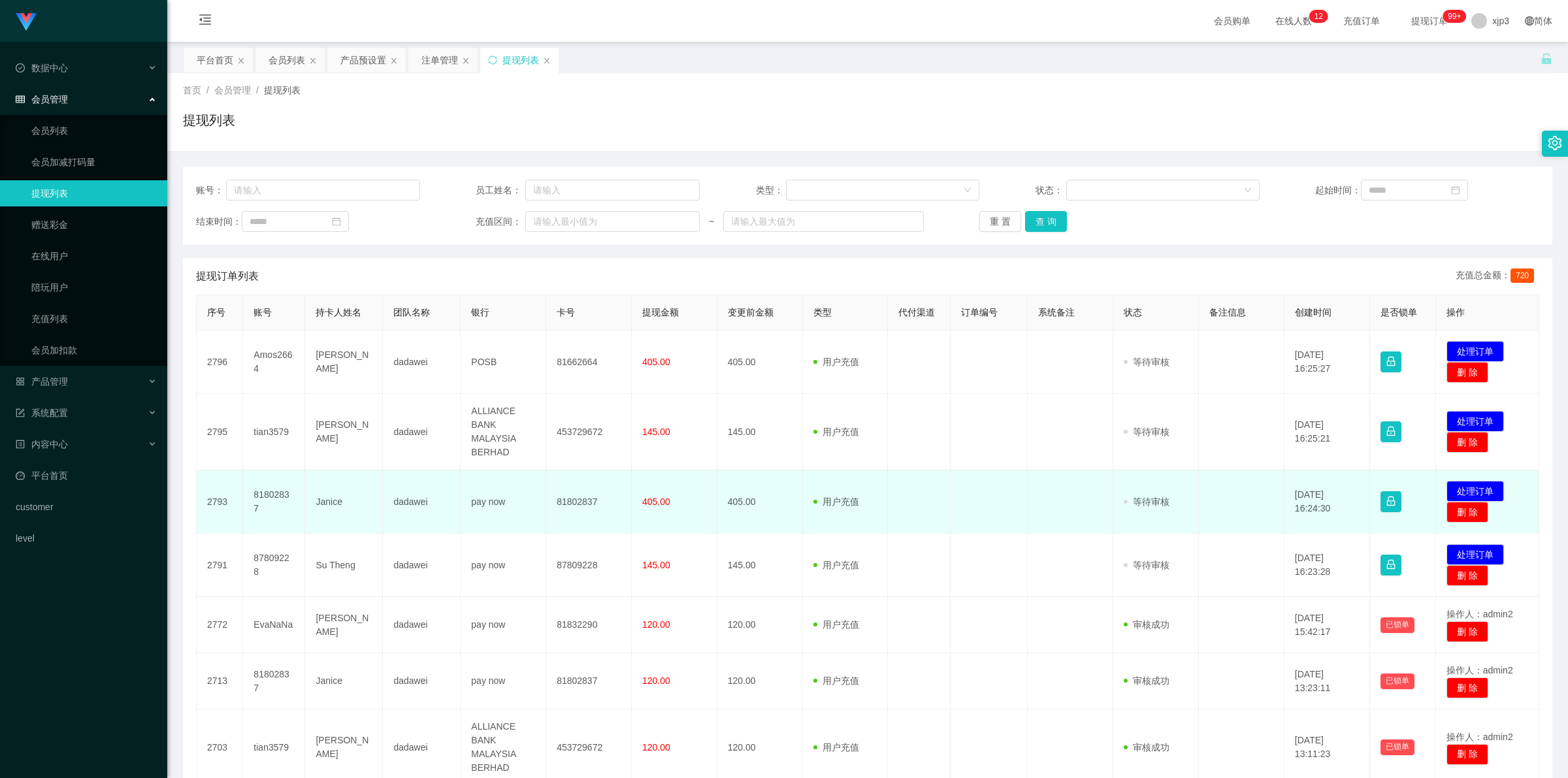
click at [269, 500] on td "81802837" at bounding box center [274, 502] width 62 height 63
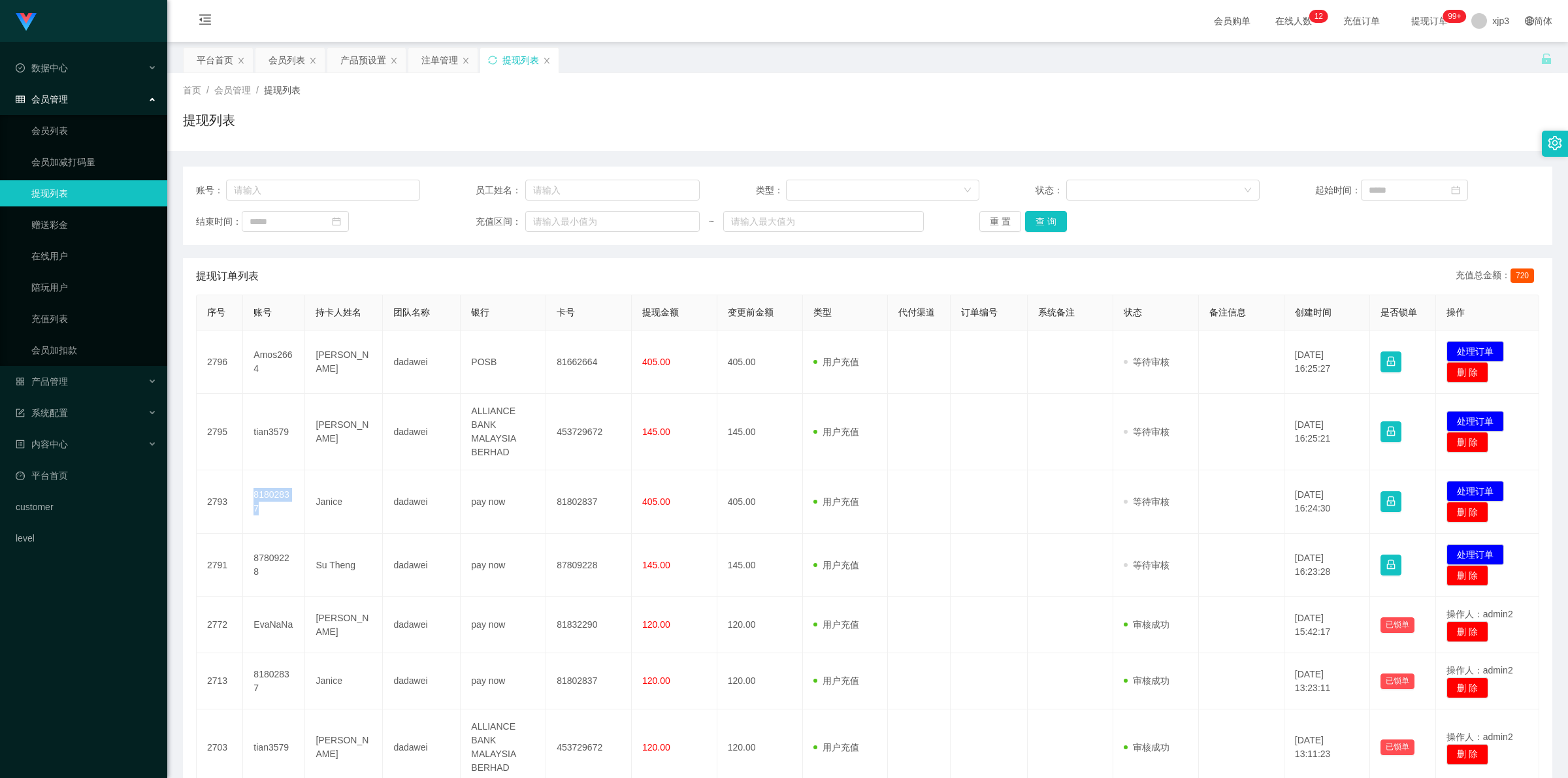
copy td "81802837"
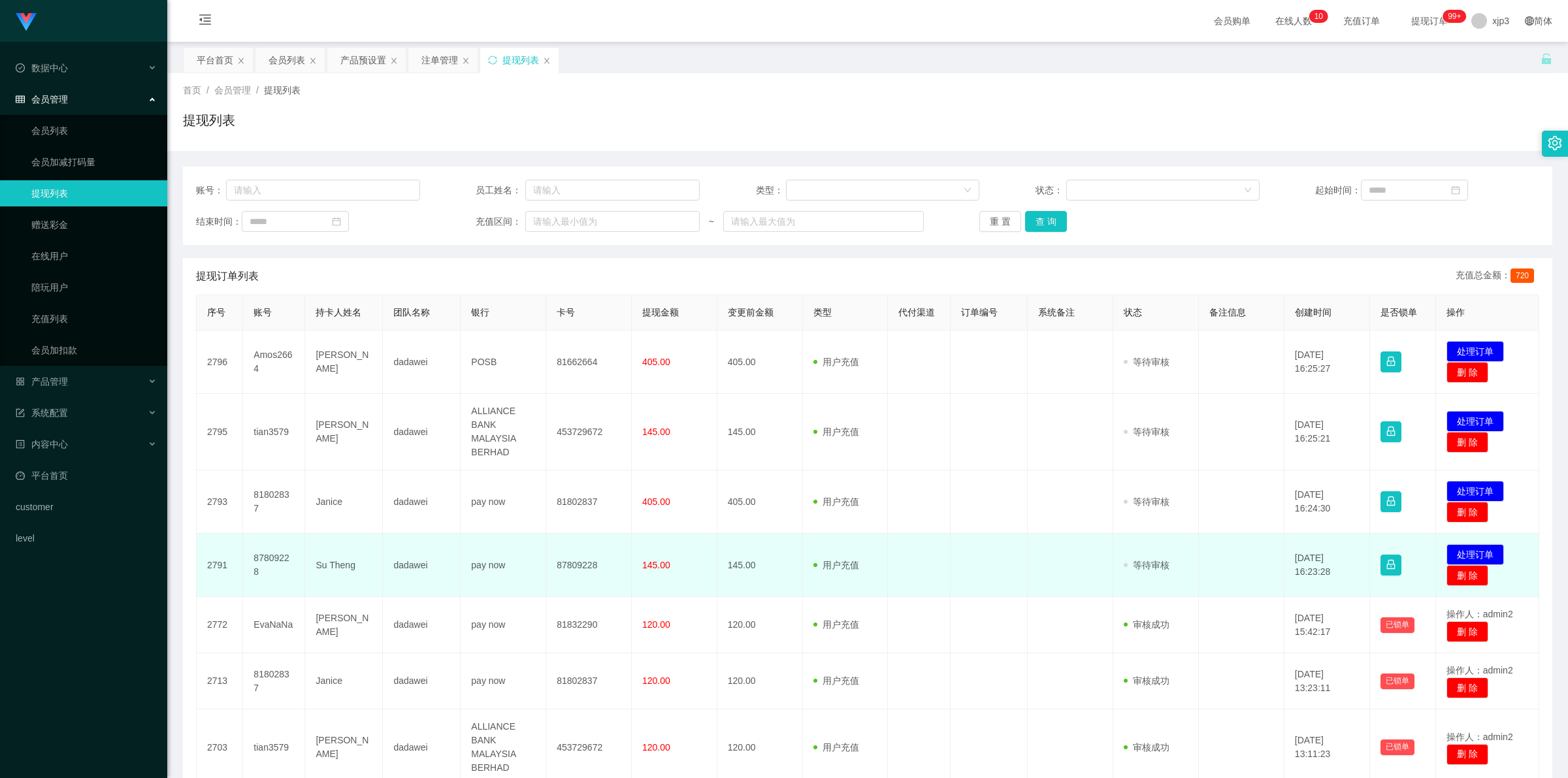
click at [267, 562] on td "87809228" at bounding box center [274, 565] width 62 height 63
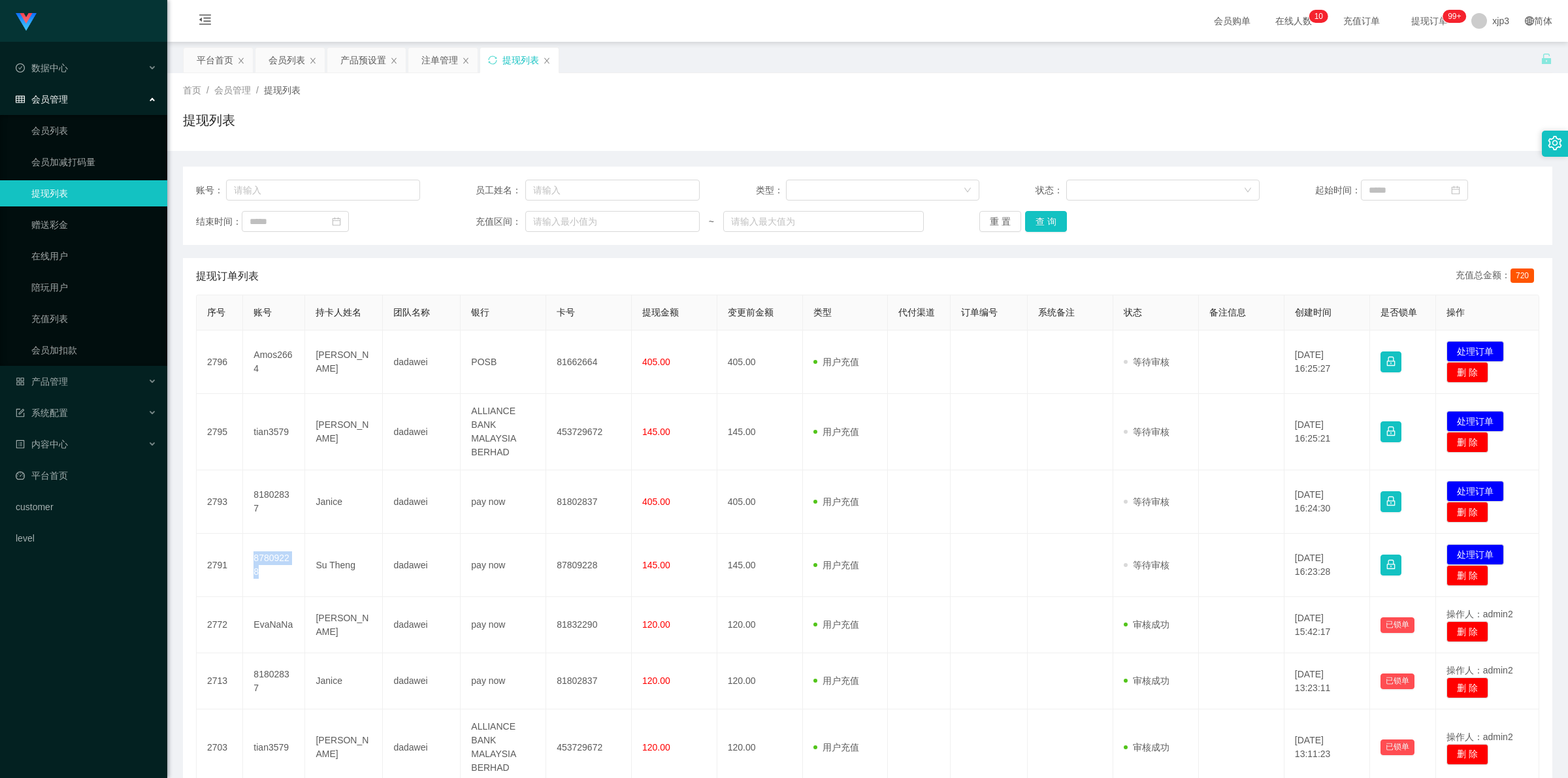
copy td "87809228"
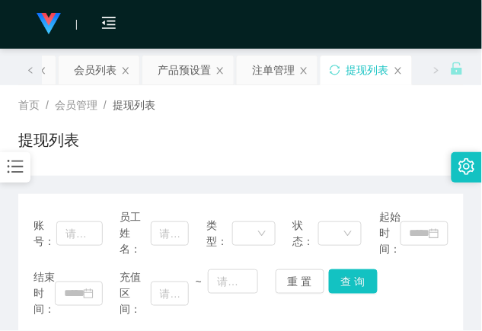
click at [238, 131] on div "提现列表" at bounding box center [240, 146] width 445 height 35
